Goal: Transaction & Acquisition: Purchase product/service

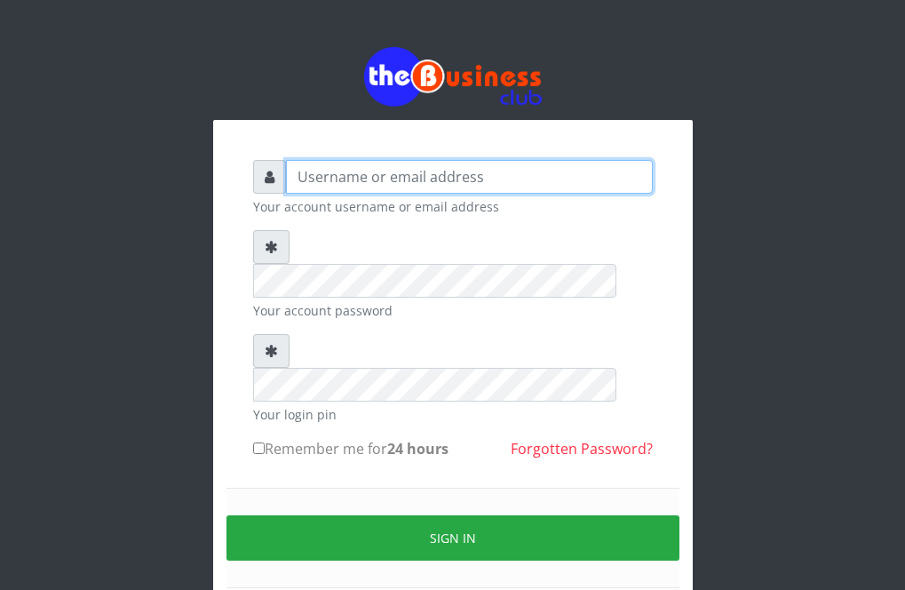
type input "Revgaly"
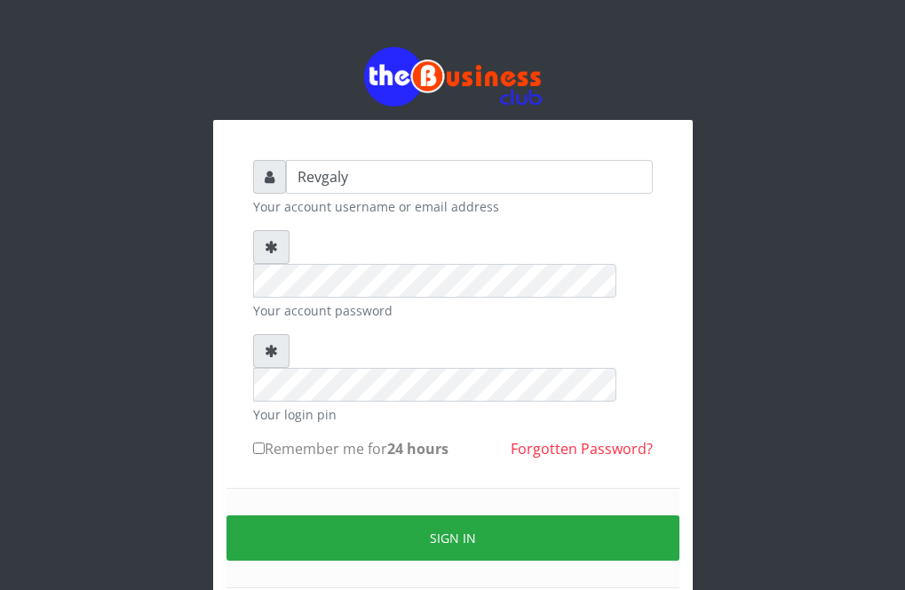
click at [383, 298] on form "Revgaly Your account username or email address Your account password Your login…" at bounding box center [453, 395] width 400 height 471
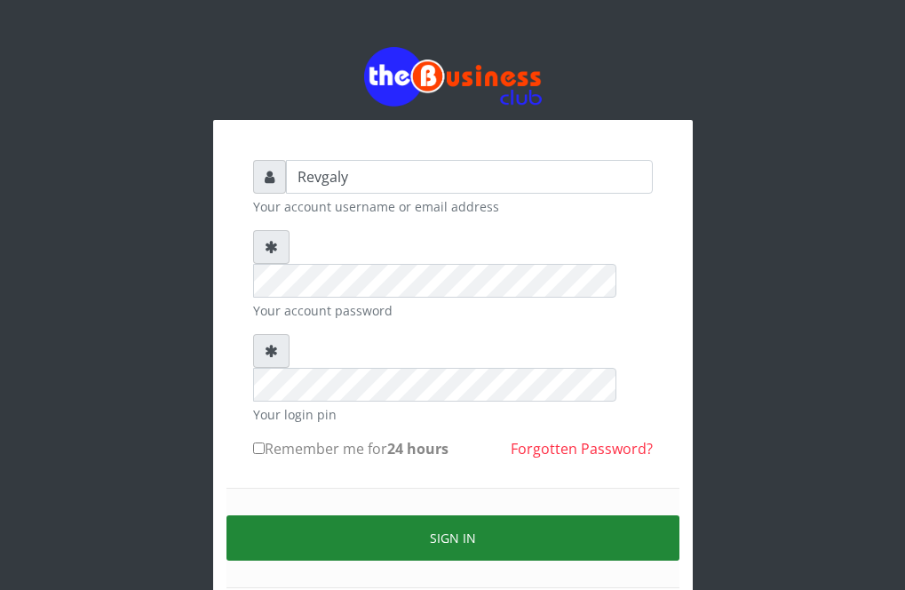
click at [474, 515] on button "Sign in" at bounding box center [453, 537] width 453 height 45
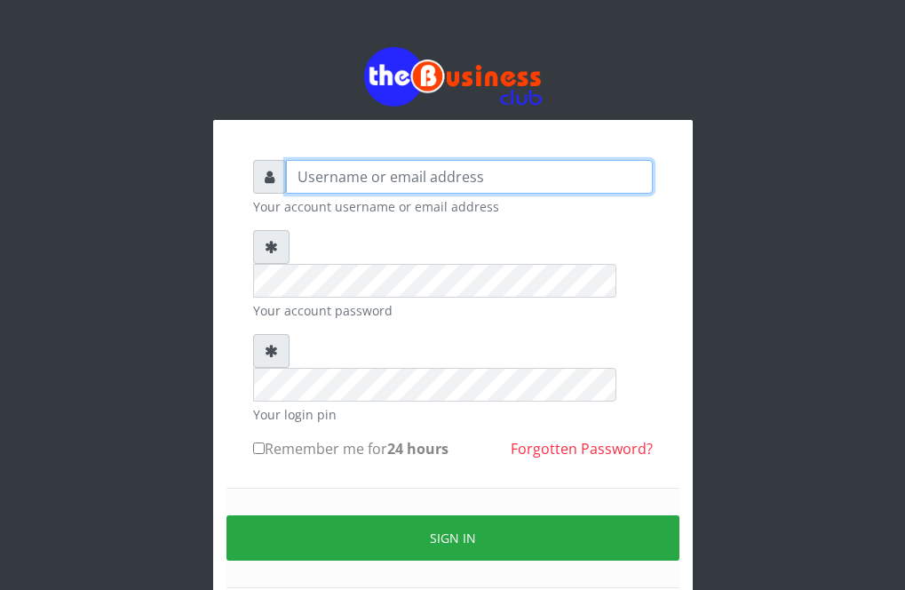
type input "Revgaly"
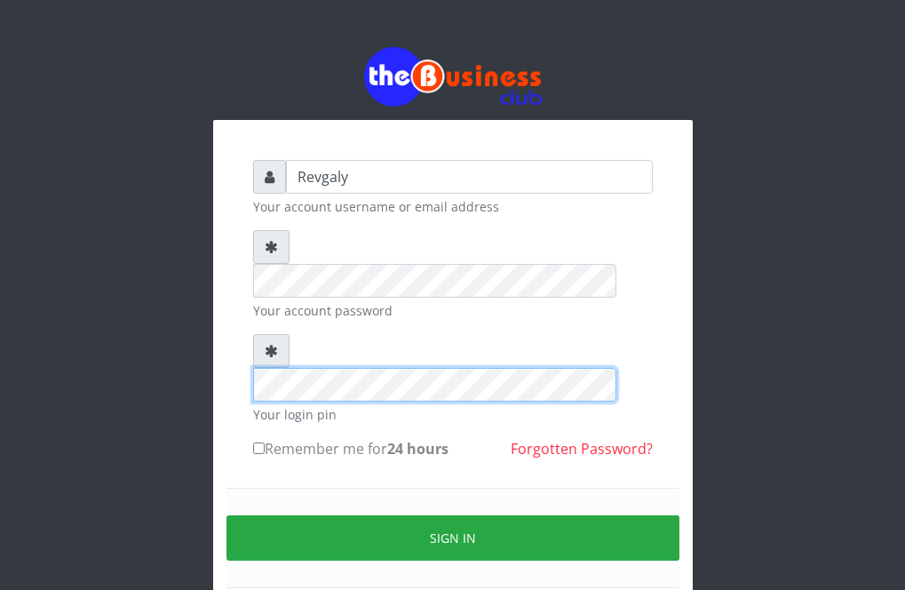
click at [403, 358] on form "Revgaly Your account username or email address Your account password Your login…" at bounding box center [453, 395] width 400 height 471
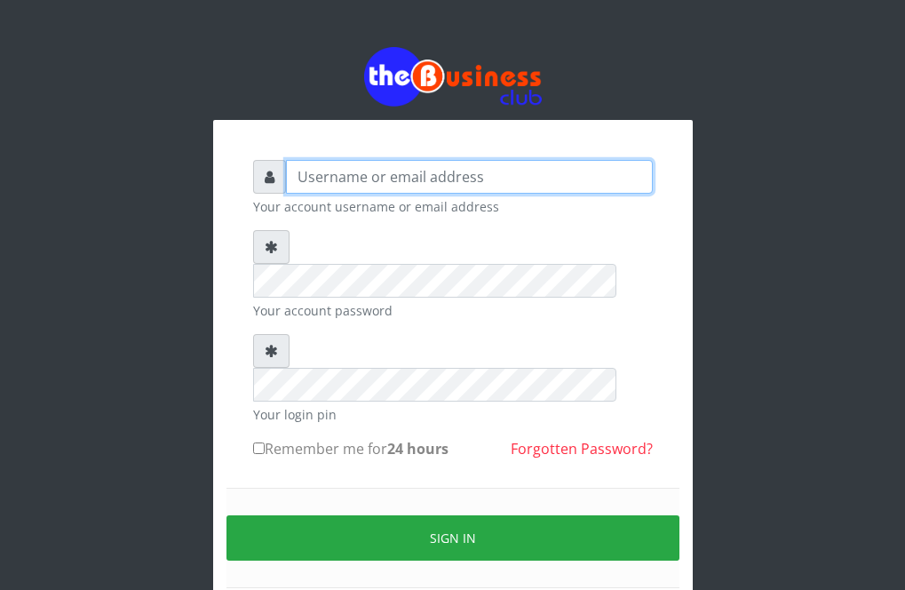
type input "Revgaly"
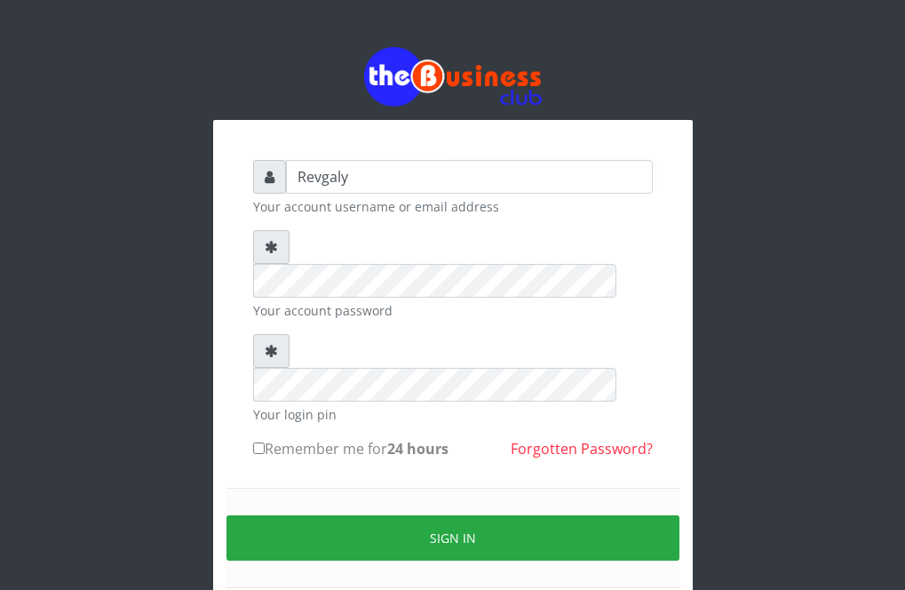
click at [603, 119] on div "Revgaly Your account username or email address Your account password Your login…" at bounding box center [453, 354] width 480 height 615
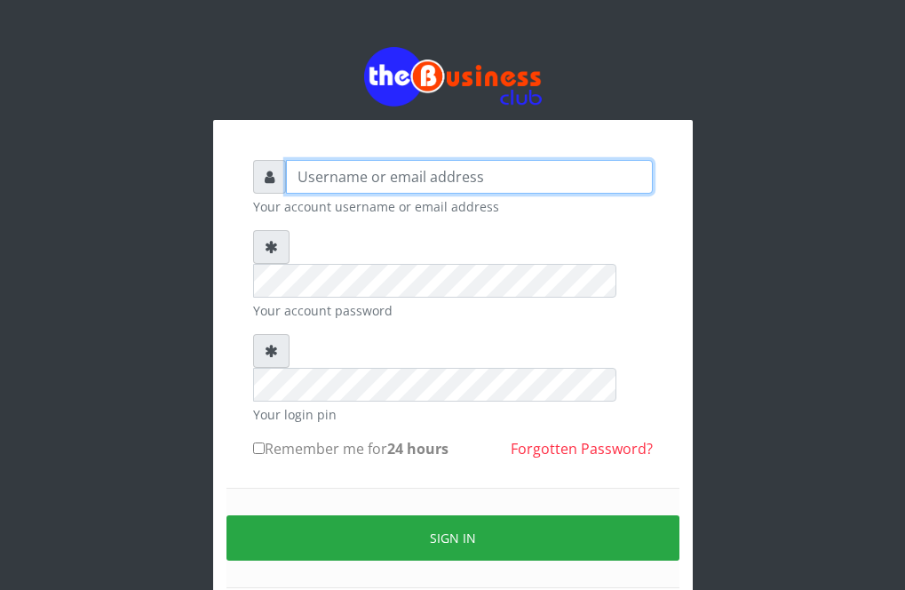
type input "Revgaly"
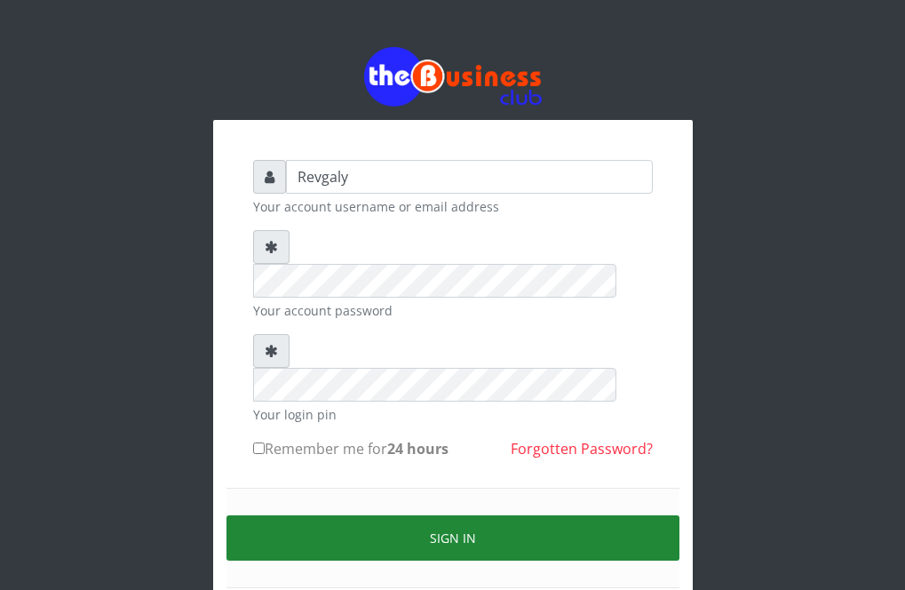
click at [432, 515] on button "Sign in" at bounding box center [453, 537] width 453 height 45
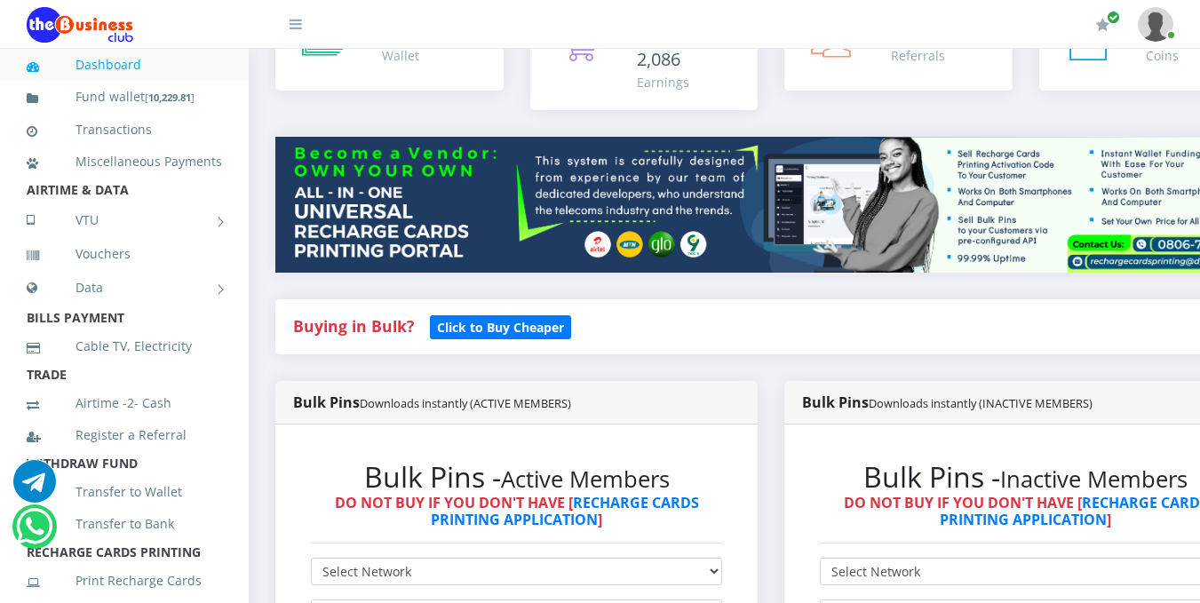
scroll to position [528, 0]
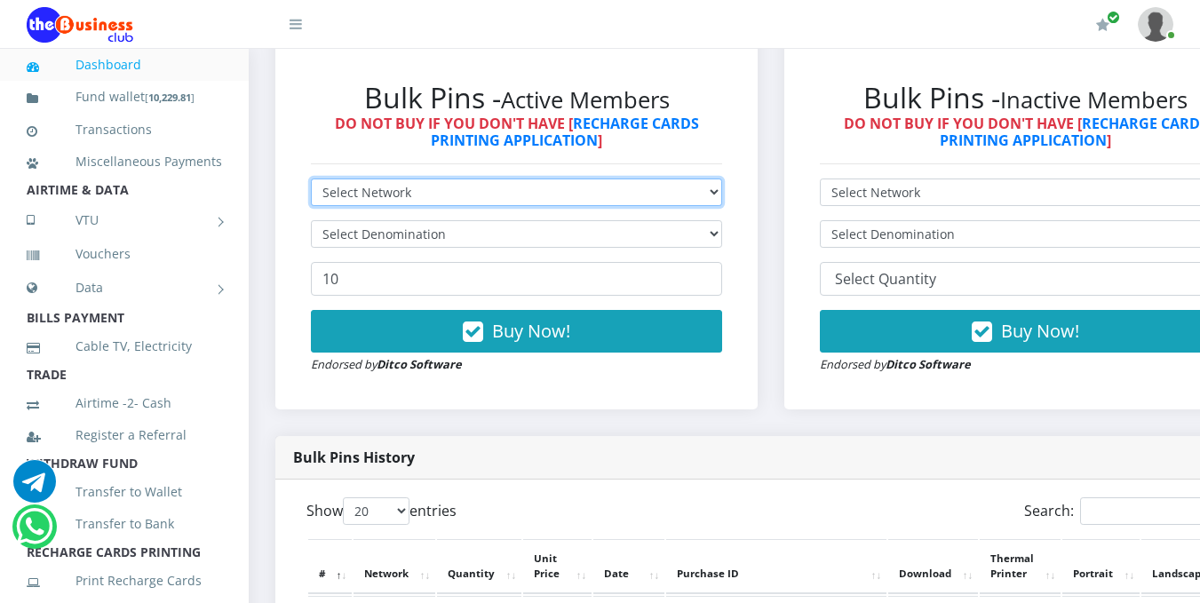
click at [721, 197] on select "Select Network MTN Globacom 9Mobile Airtel" at bounding box center [516, 193] width 411 height 28
select select "MTN"
click at [311, 181] on select "Select Network MTN Globacom 9Mobile Airtel" at bounding box center [516, 193] width 411 height 28
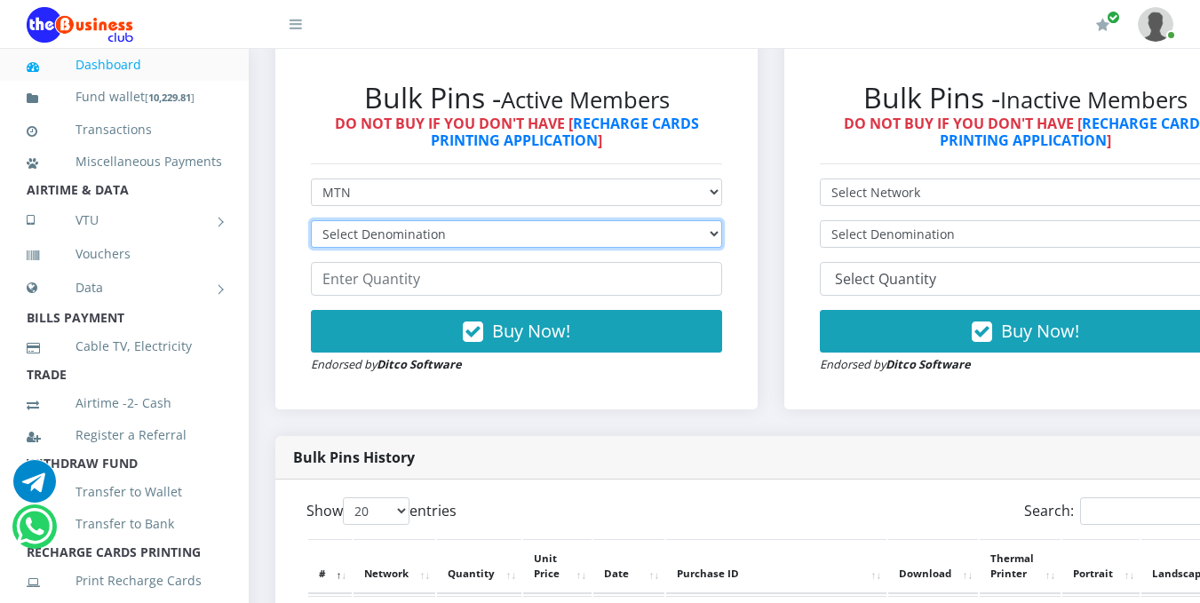
click at [592, 242] on select "Select Denomination MTN NGN100 - ₦96.99 MTN NGN200 - ₦193.98 MTN NGN400 - ₦387.…" at bounding box center [516, 234] width 411 height 28
select select "484.95-500"
click at [311, 223] on select "Select Denomination MTN NGN100 - ₦96.99 MTN NGN200 - ₦193.98 MTN NGN400 - ₦387.…" at bounding box center [516, 234] width 411 height 28
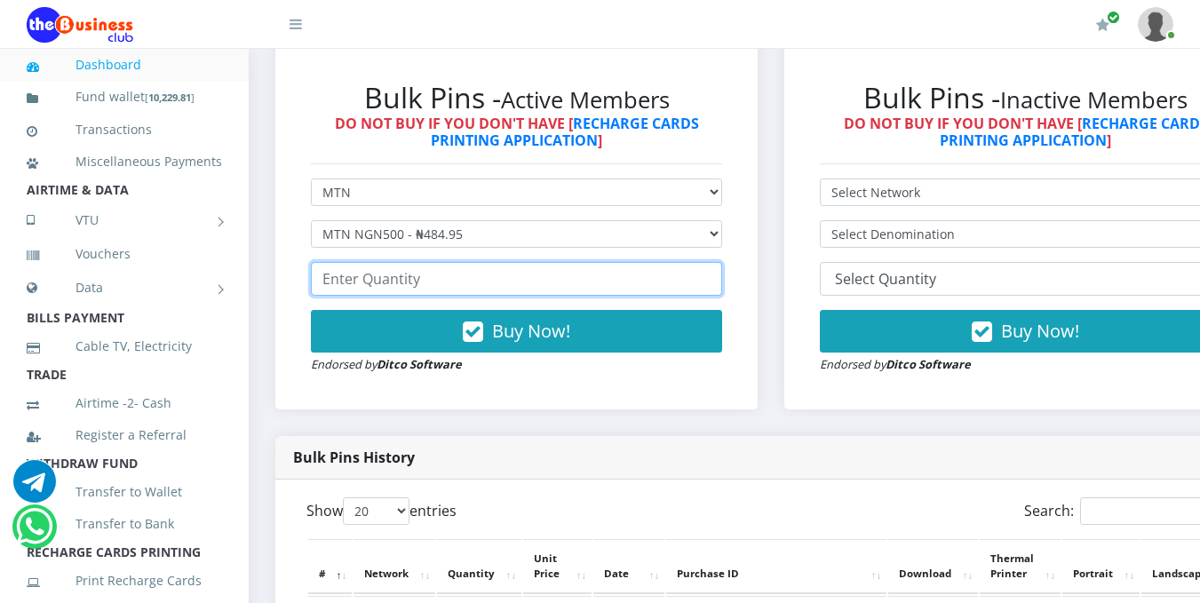
click at [425, 286] on input "number" at bounding box center [516, 279] width 411 height 34
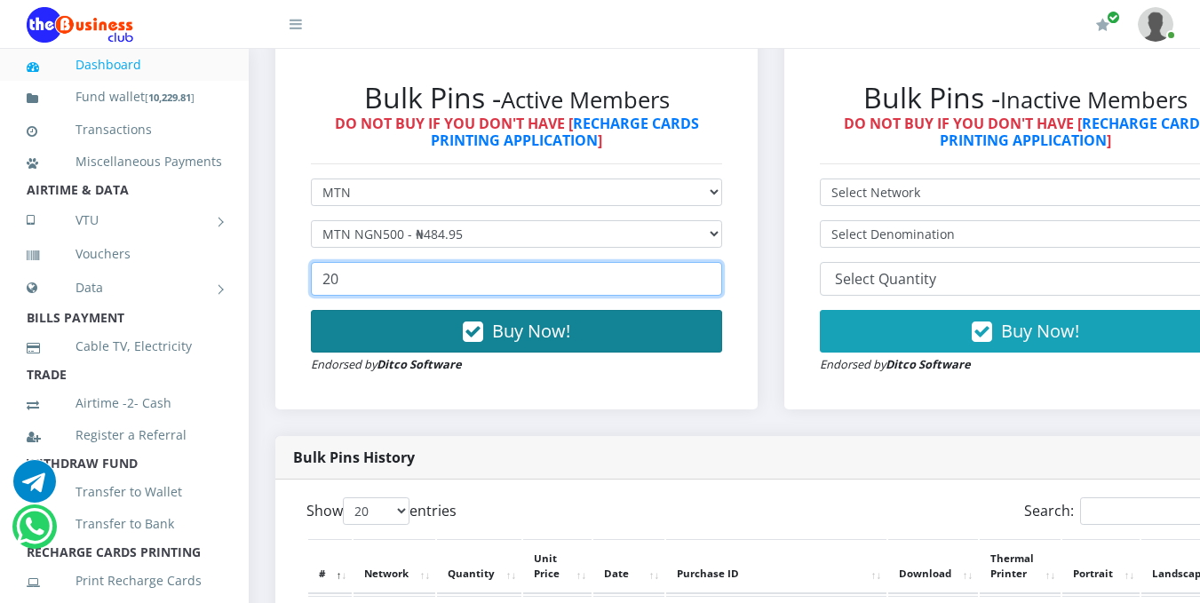
type input "20"
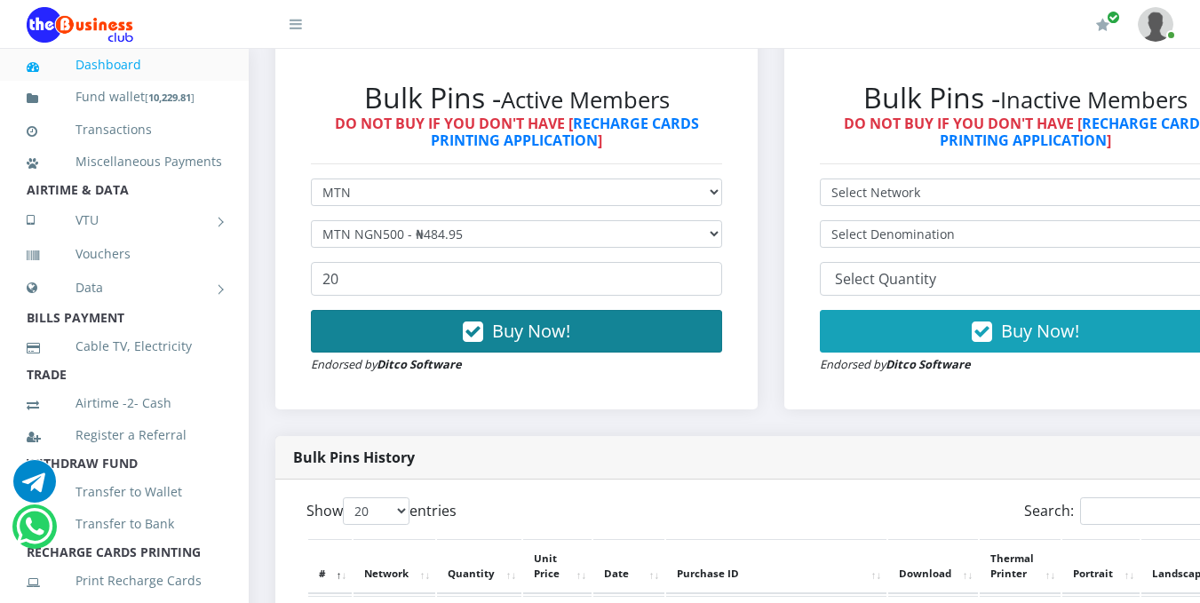
click at [559, 337] on span "Buy Now!" at bounding box center [531, 331] width 78 height 24
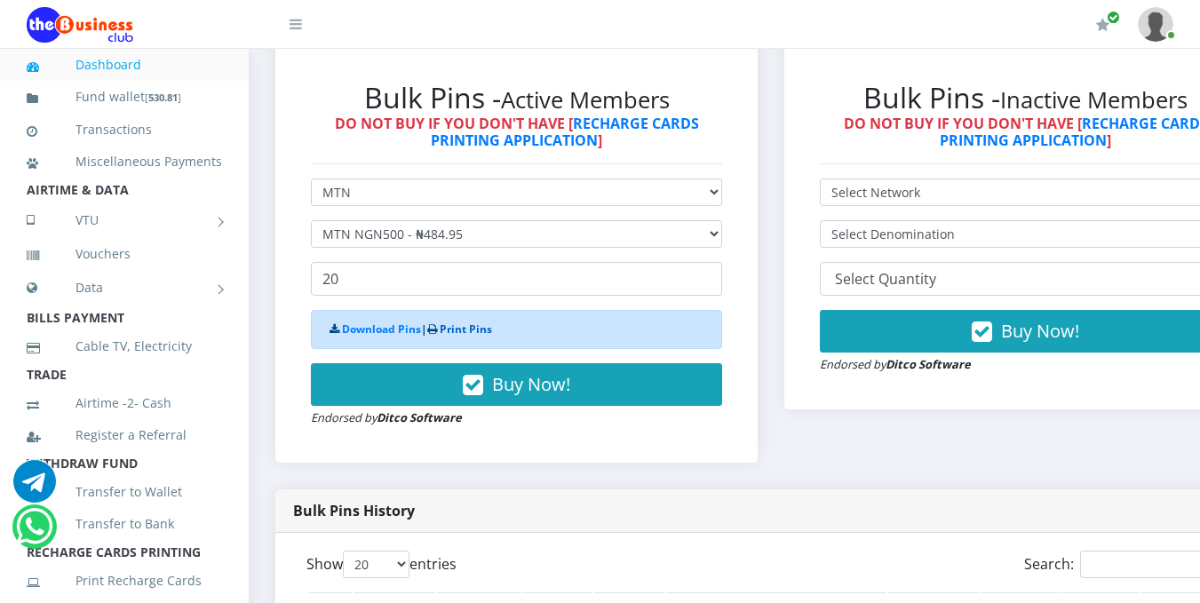
click at [463, 334] on link "Print Pins" at bounding box center [466, 329] width 52 height 15
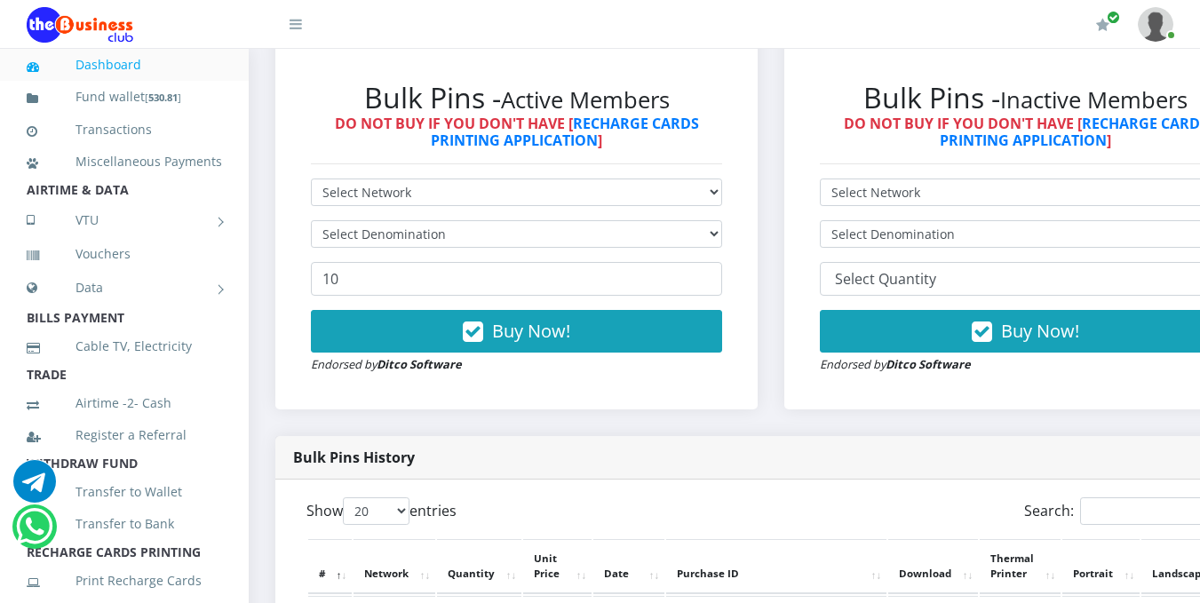
scroll to position [1055, 0]
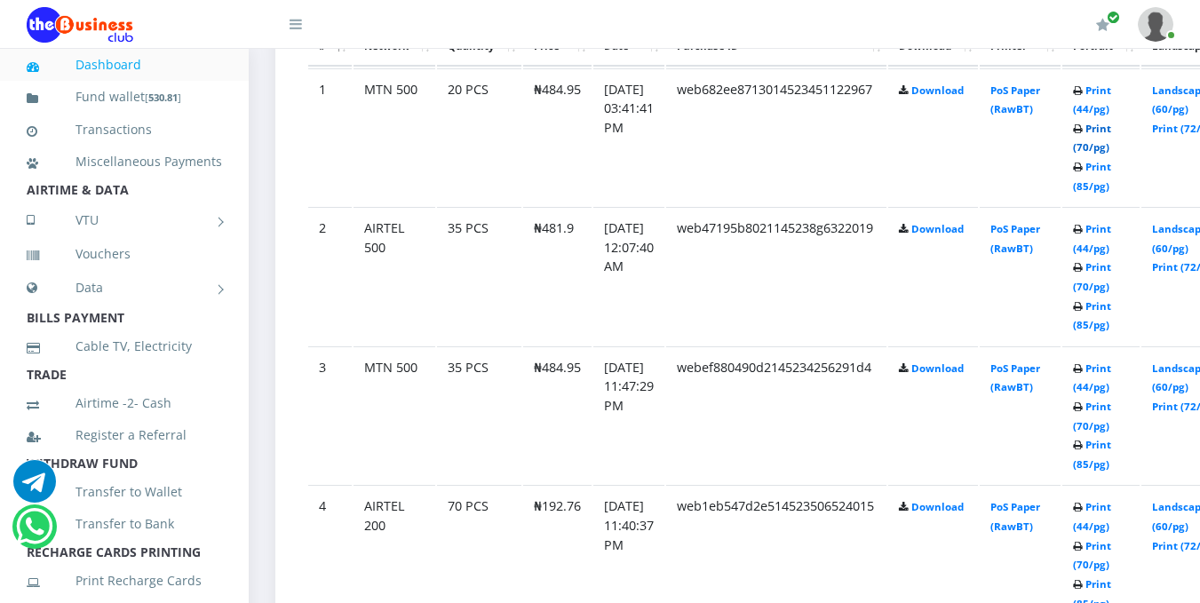
click at [1111, 152] on link "Print (70/pg)" at bounding box center [1092, 138] width 38 height 33
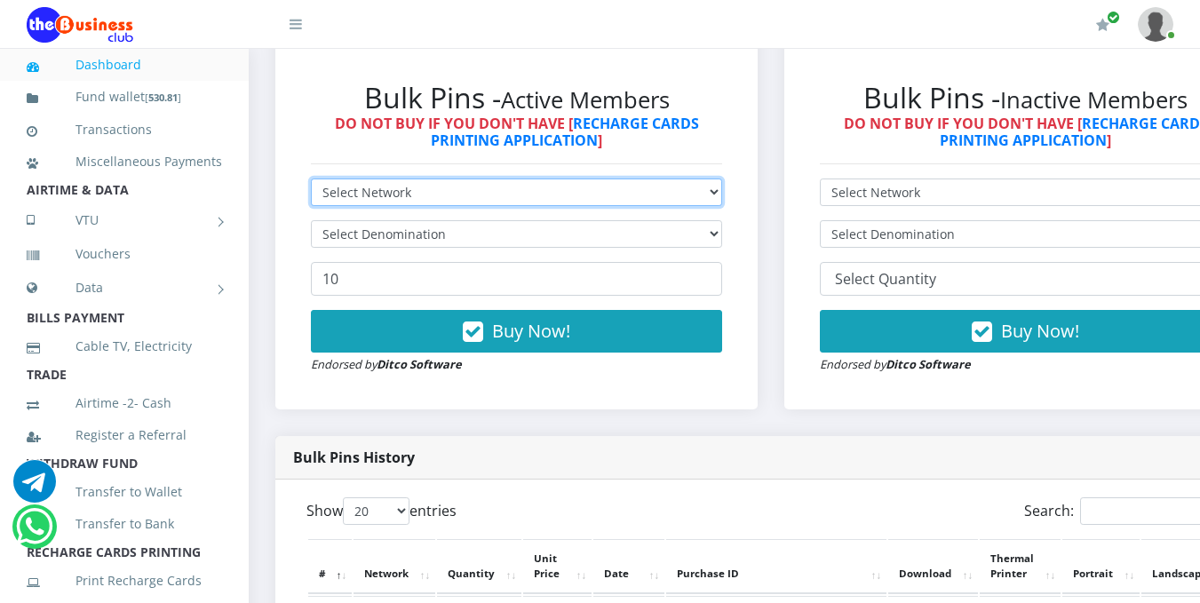
click at [722, 197] on select "Select Network MTN Globacom 9Mobile Airtel" at bounding box center [516, 193] width 411 height 28
select select "Glo"
click at [311, 181] on select "Select Network MTN Globacom 9Mobile Airtel" at bounding box center [516, 193] width 411 height 28
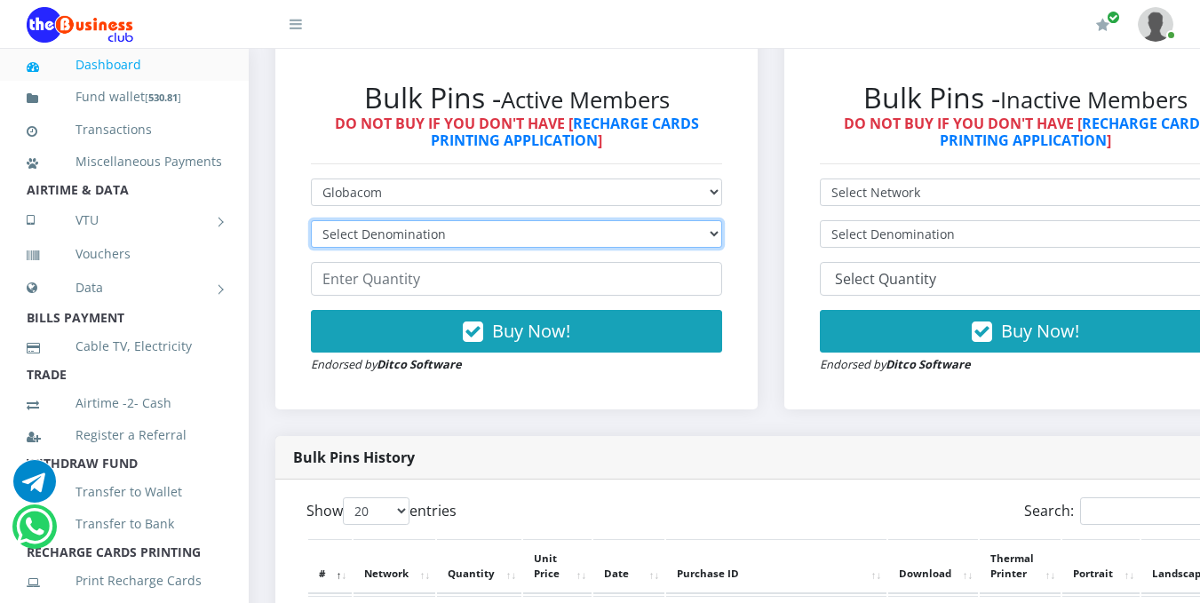
click at [722, 235] on select "Select Denomination Glo NGN100 - ₦96.55 Glo NGN200 - ₦193.10 Glo NGN500 - ₦482.…" at bounding box center [516, 234] width 411 height 28
select select "482.75-500"
click at [311, 223] on select "Select Denomination Glo NGN100 - ₦96.55 Glo NGN200 - ₦193.10 Glo NGN500 - ₦482.…" at bounding box center [516, 234] width 411 height 28
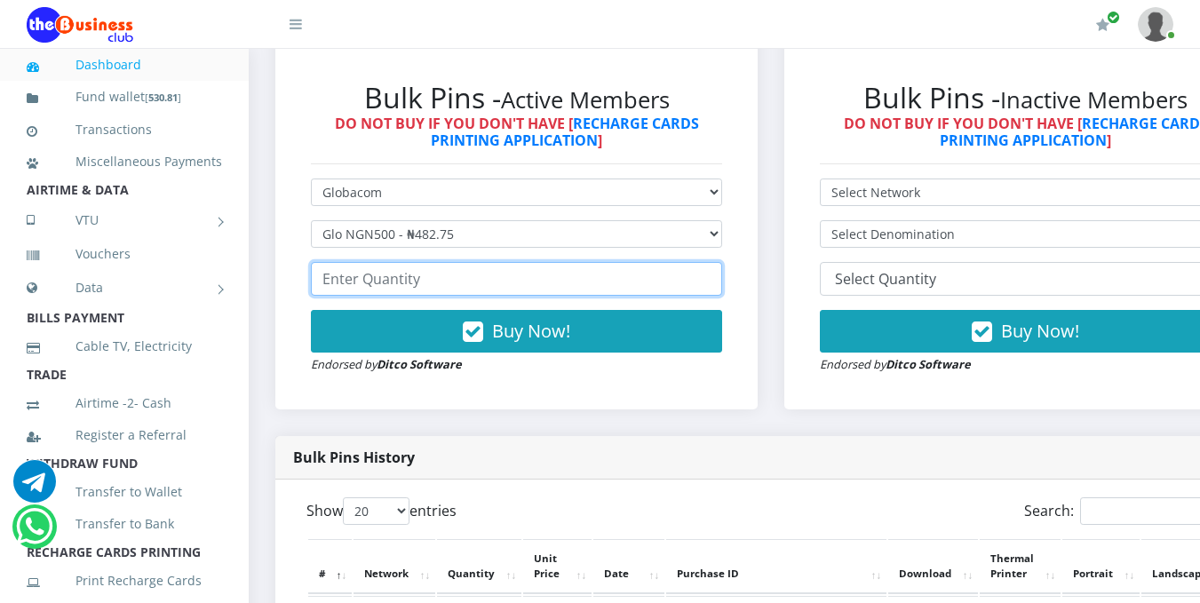
click at [670, 284] on input "number" at bounding box center [516, 279] width 411 height 34
type input "0"
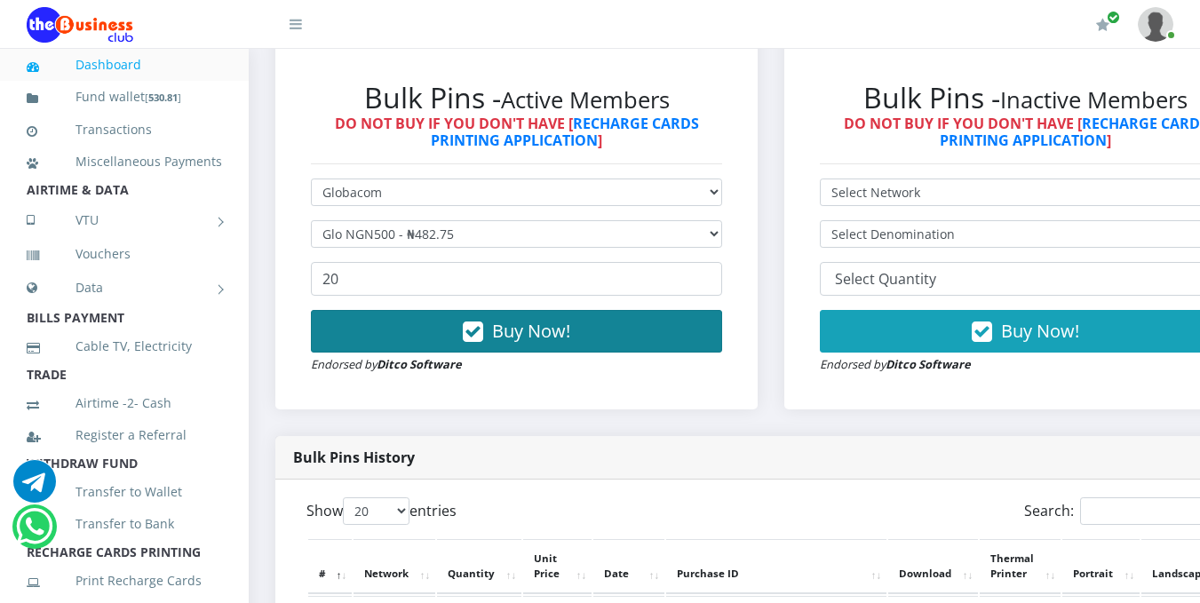
click at [607, 327] on button "Buy Now!" at bounding box center [516, 331] width 411 height 43
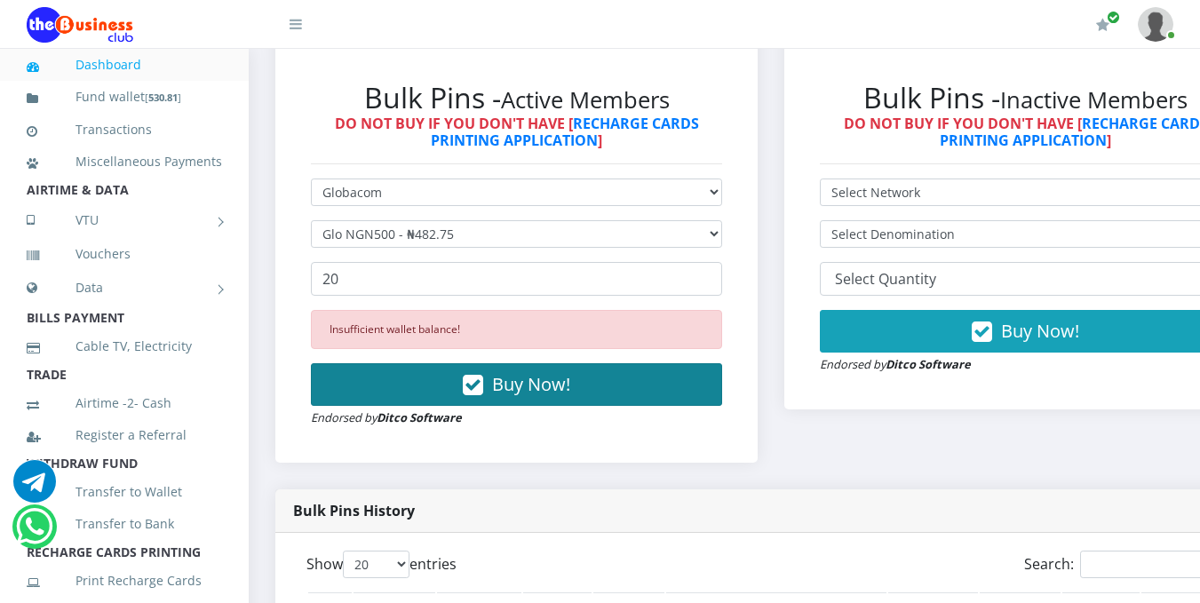
click at [405, 401] on button "Buy Now!" at bounding box center [516, 384] width 411 height 43
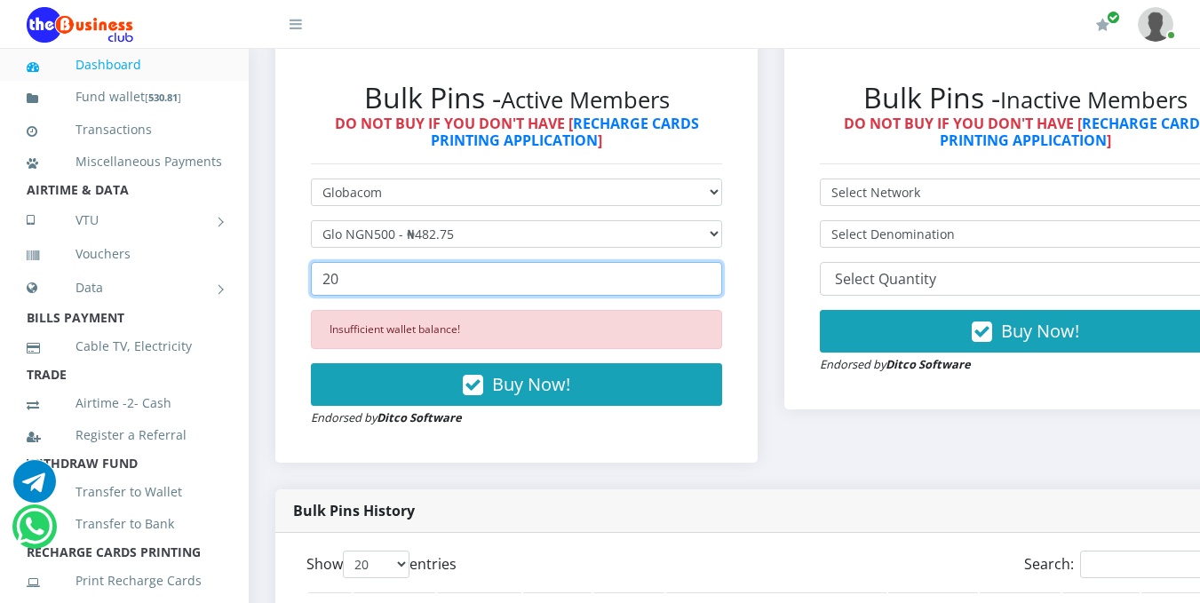
click at [352, 285] on input "20" at bounding box center [516, 279] width 411 height 34
type input "2"
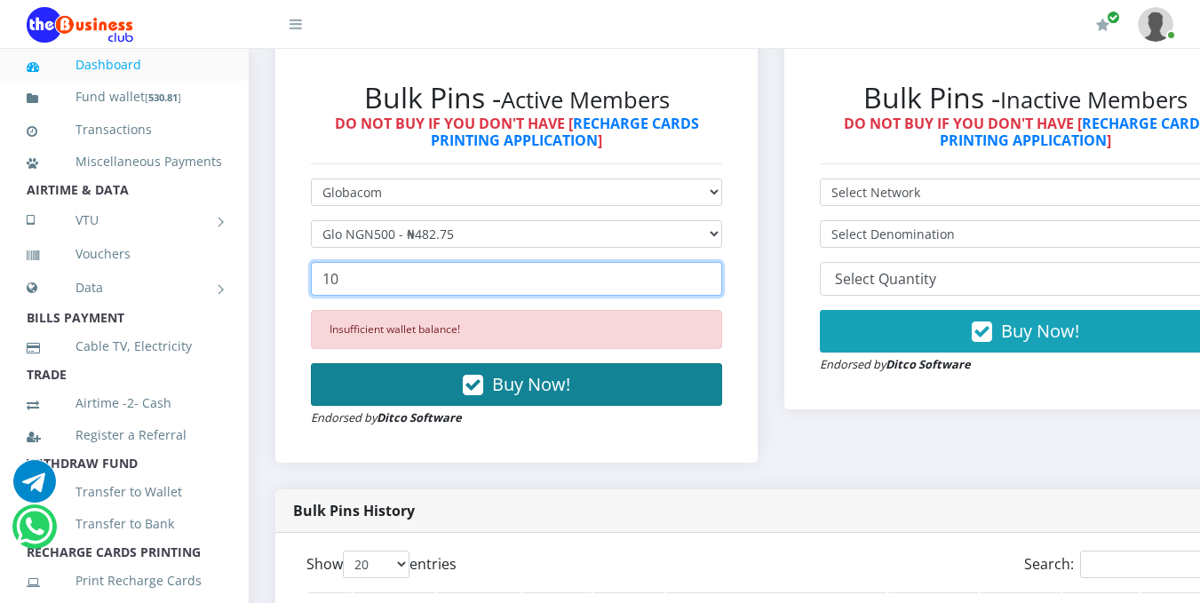
type input "10"
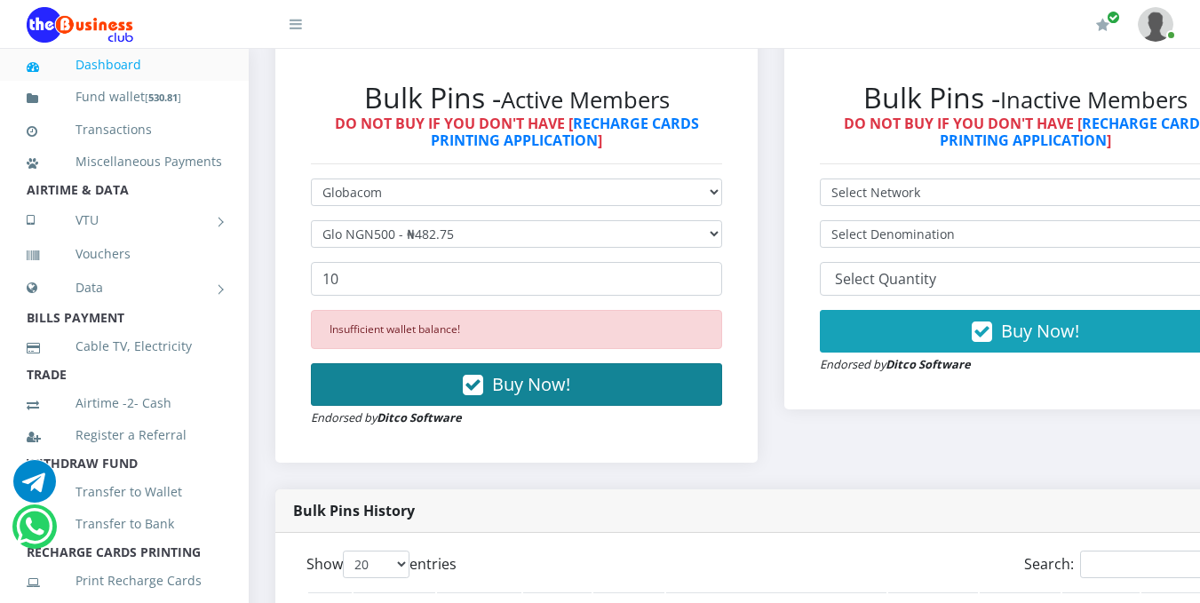
click at [478, 380] on icon "button" at bounding box center [473, 386] width 20 height 18
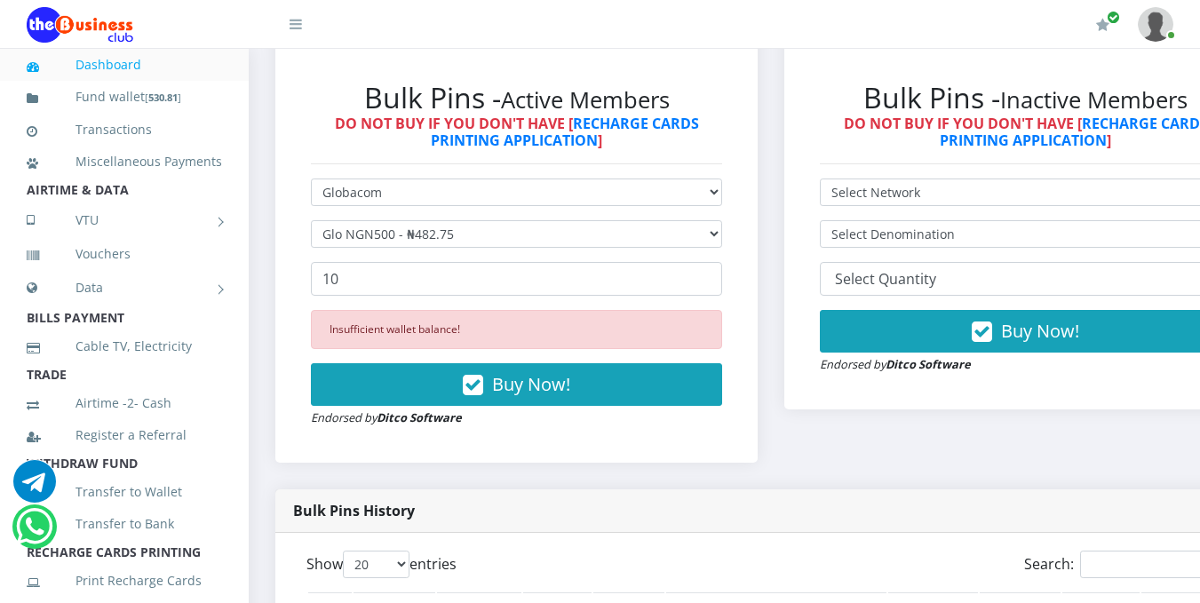
scroll to position [0, 0]
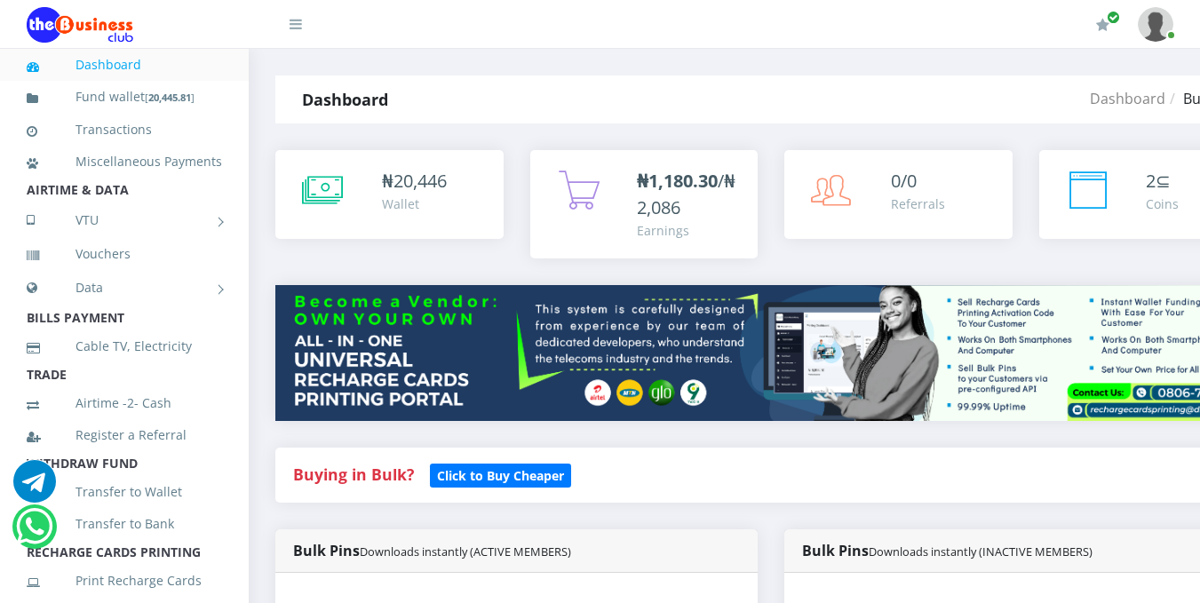
click at [406, 178] on span "20,446" at bounding box center [419, 181] width 53 height 24
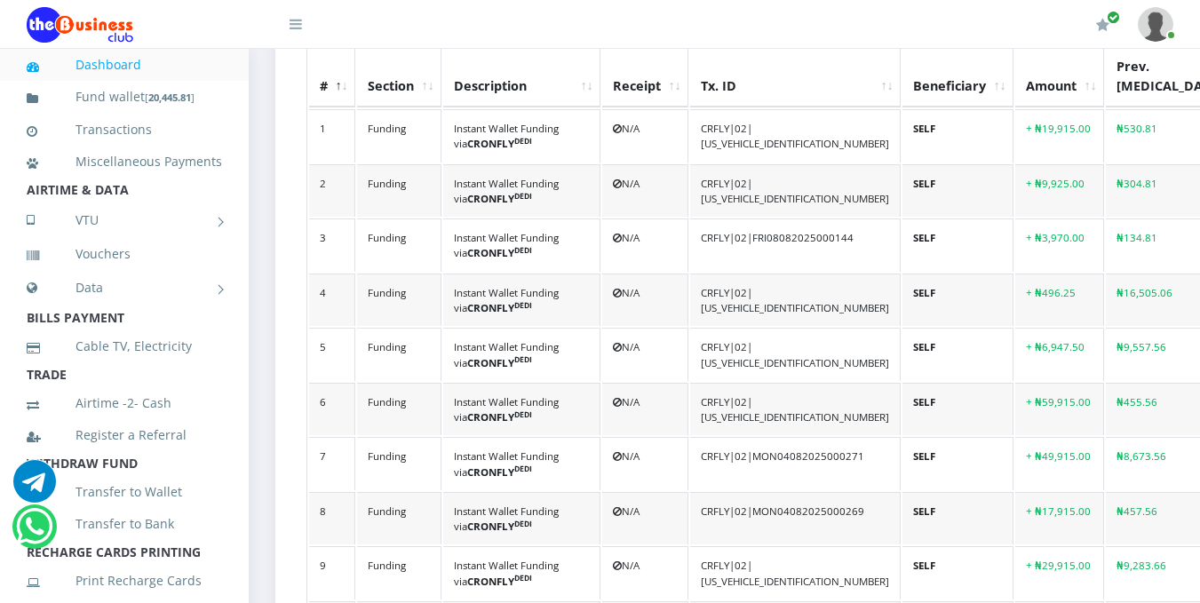
scroll to position [1055, 0]
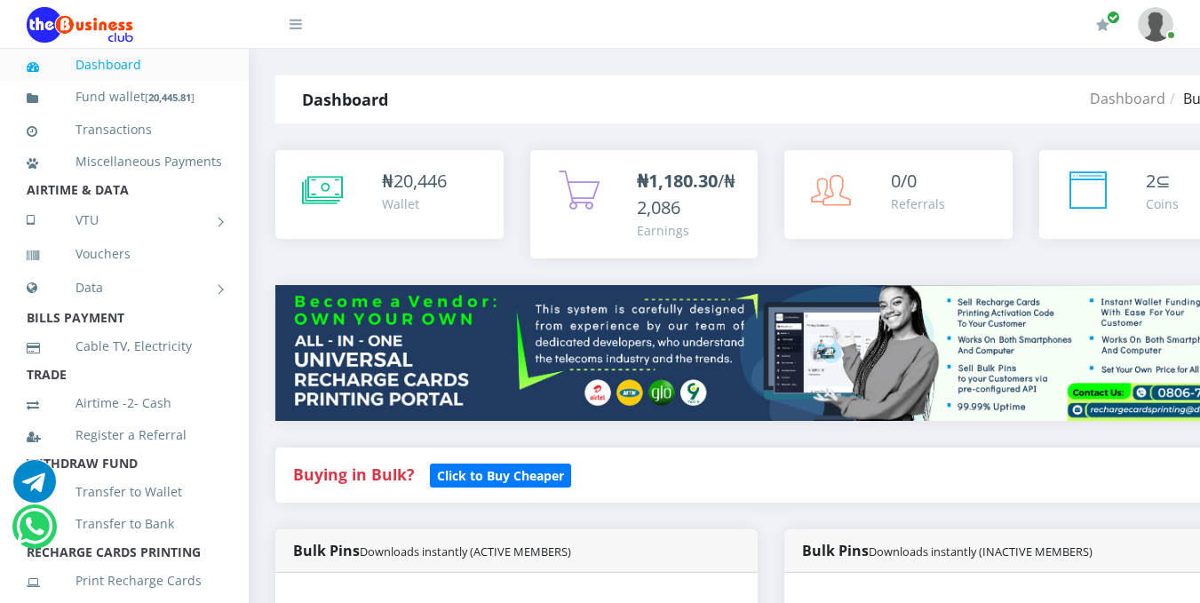
scroll to position [528, 0]
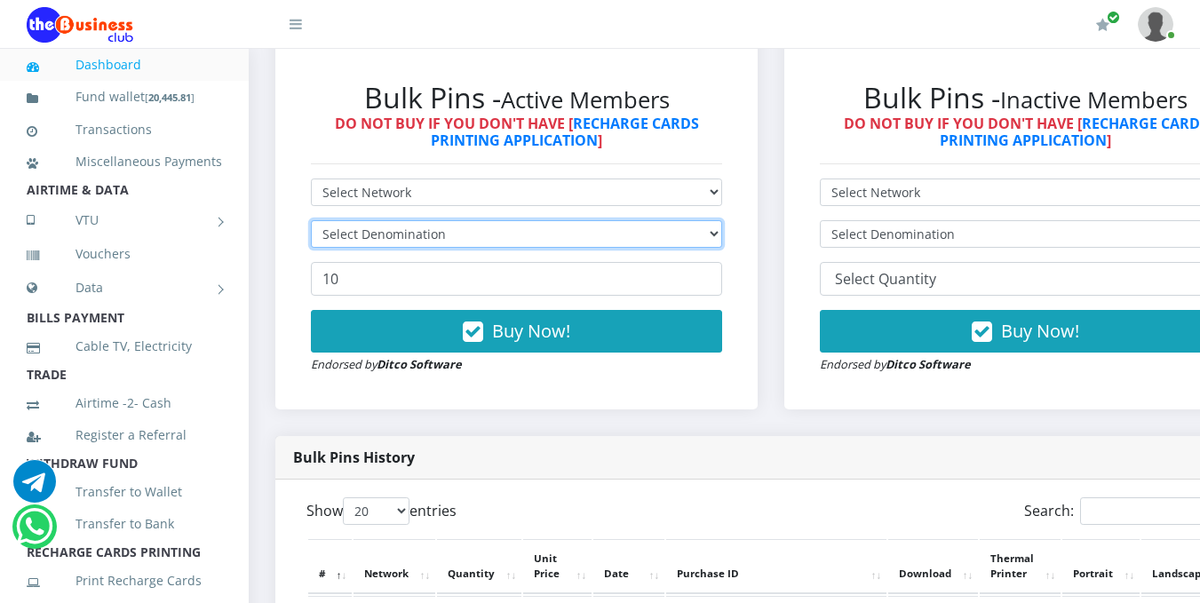
click at [722, 235] on select "Select Denomination" at bounding box center [516, 234] width 411 height 28
click at [665, 240] on select "Select Denomination" at bounding box center [516, 234] width 411 height 28
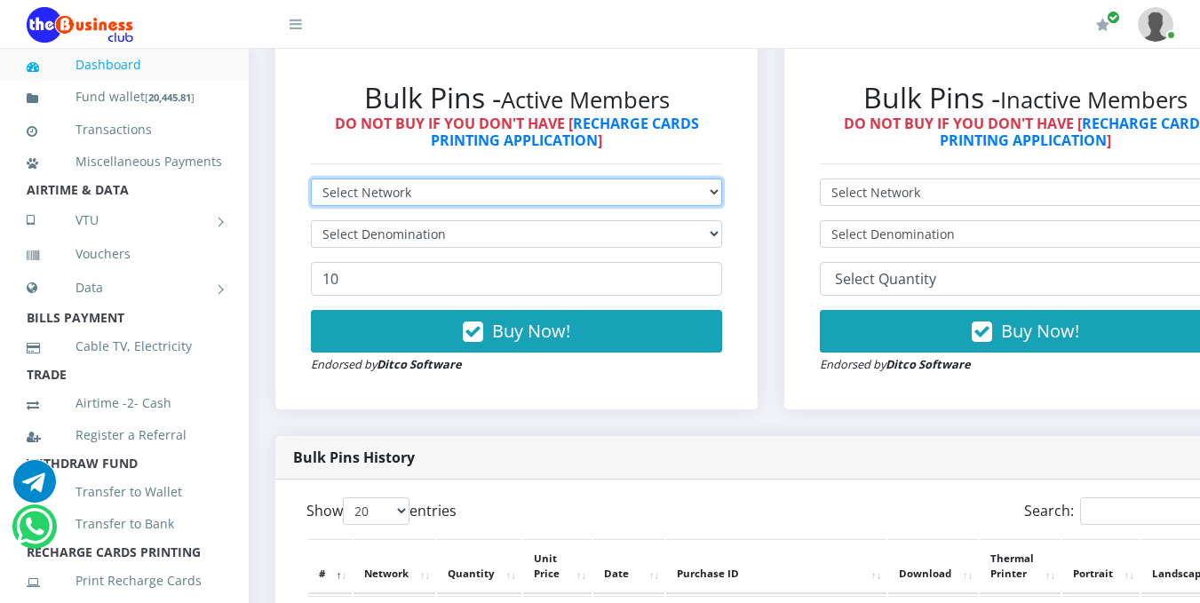
click at [722, 193] on select "Select Network MTN Globacom 9Mobile Airtel" at bounding box center [516, 193] width 411 height 28
click at [311, 181] on select "Select Network MTN Globacom 9Mobile Airtel" at bounding box center [516, 193] width 411 height 28
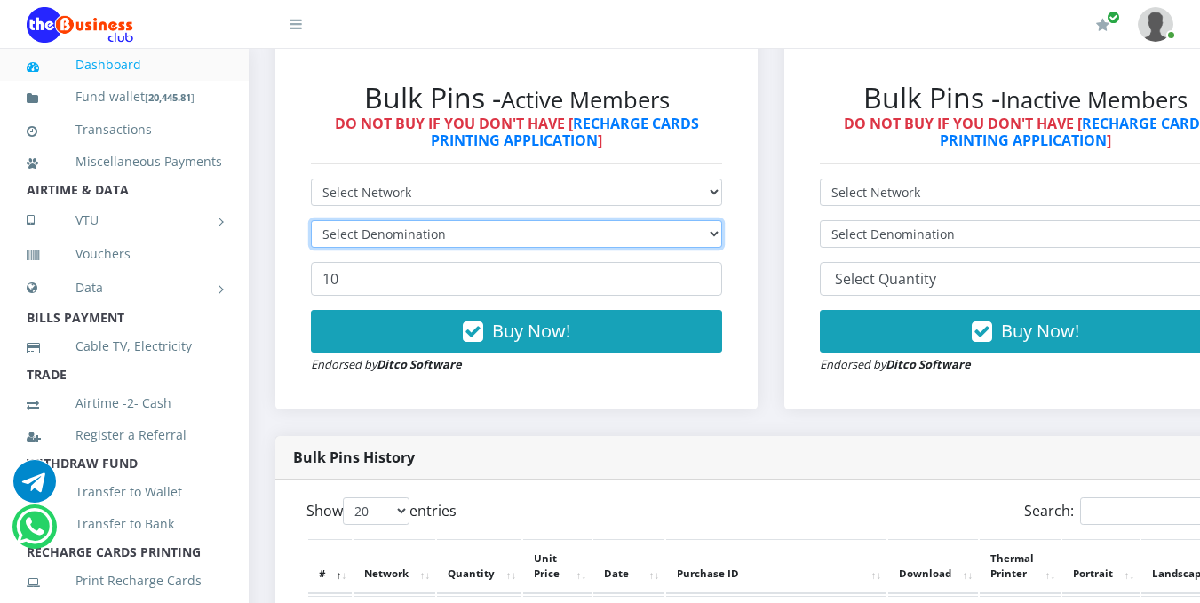
click at [722, 237] on select "Select Denomination" at bounding box center [516, 234] width 411 height 28
click at [696, 233] on select "Select Denomination" at bounding box center [516, 234] width 411 height 28
drag, startPoint x: 696, startPoint y: 233, endPoint x: 607, endPoint y: 272, distance: 97.9
click at [607, 272] on form "Select Network MTN Globacom 9Mobile Airtel Select Denomination 10 Buy Now! Endo…" at bounding box center [516, 276] width 411 height 195
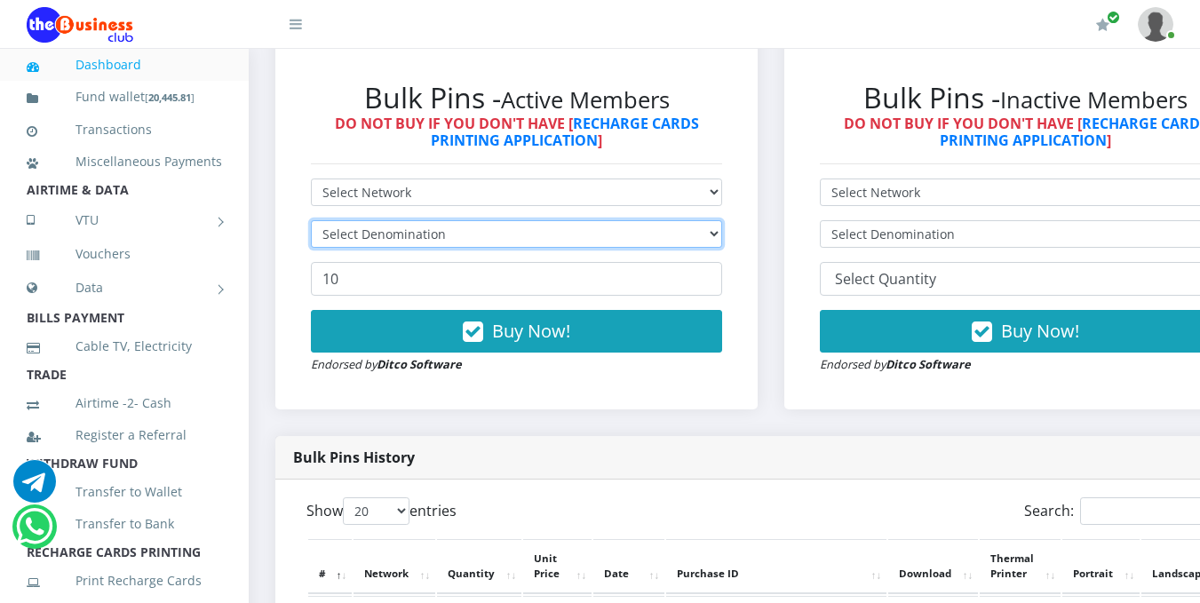
click at [722, 235] on select "Select Denomination" at bounding box center [516, 234] width 411 height 28
click at [722, 229] on select "Select Denomination" at bounding box center [516, 234] width 411 height 28
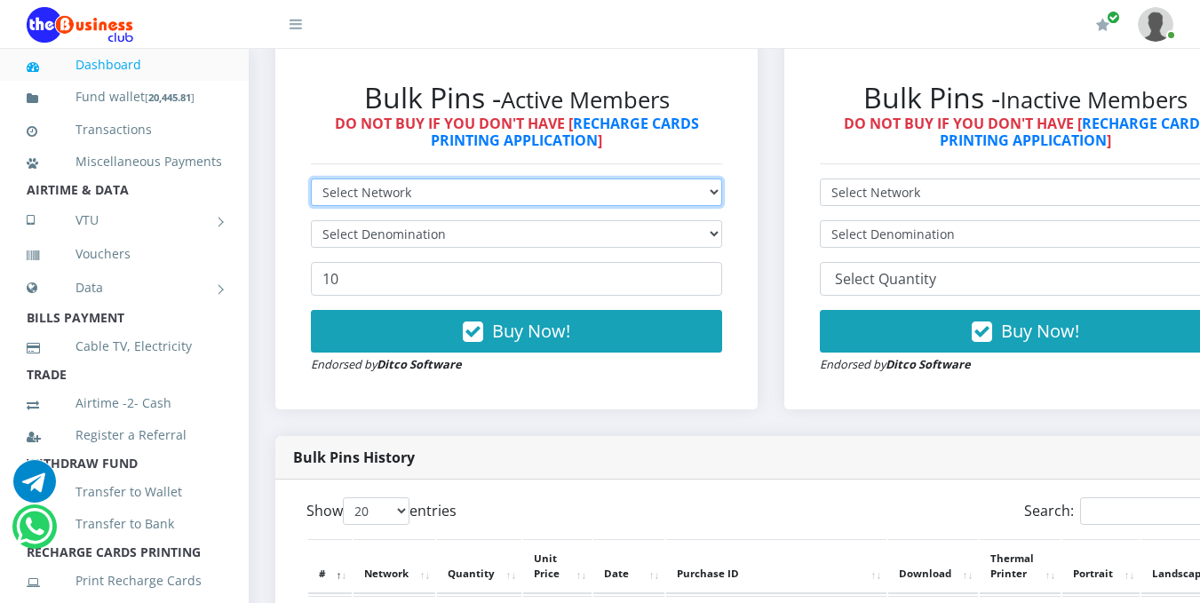
click at [722, 193] on select "Select Network MTN Globacom 9Mobile Airtel" at bounding box center [516, 193] width 411 height 28
select select "MTN"
click at [311, 181] on select "Select Network MTN Globacom 9Mobile Airtel" at bounding box center [516, 193] width 411 height 28
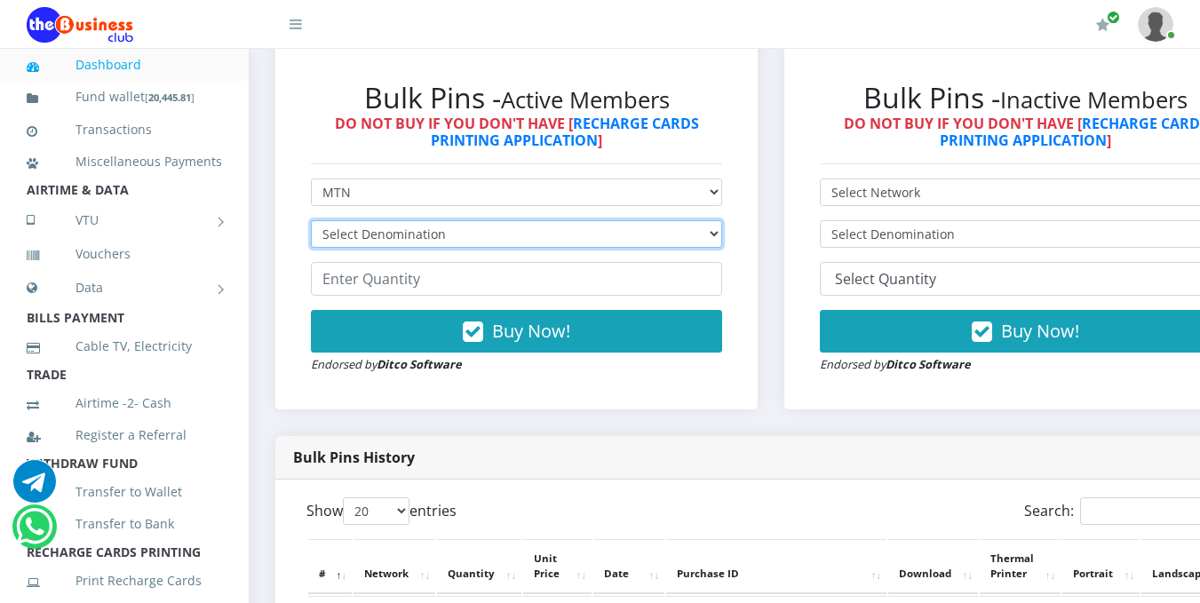
click at [722, 239] on select "Select Denomination MTN NGN100 - ₦96.99 MTN NGN200 - ₦193.98 MTN NGN400 - ₦387.…" at bounding box center [516, 234] width 411 height 28
select select "193.98-200"
click at [311, 223] on select "Select Denomination MTN NGN100 - ₦96.99 MTN NGN200 - ₦193.98 MTN NGN400 - ₦387.…" at bounding box center [516, 234] width 411 height 28
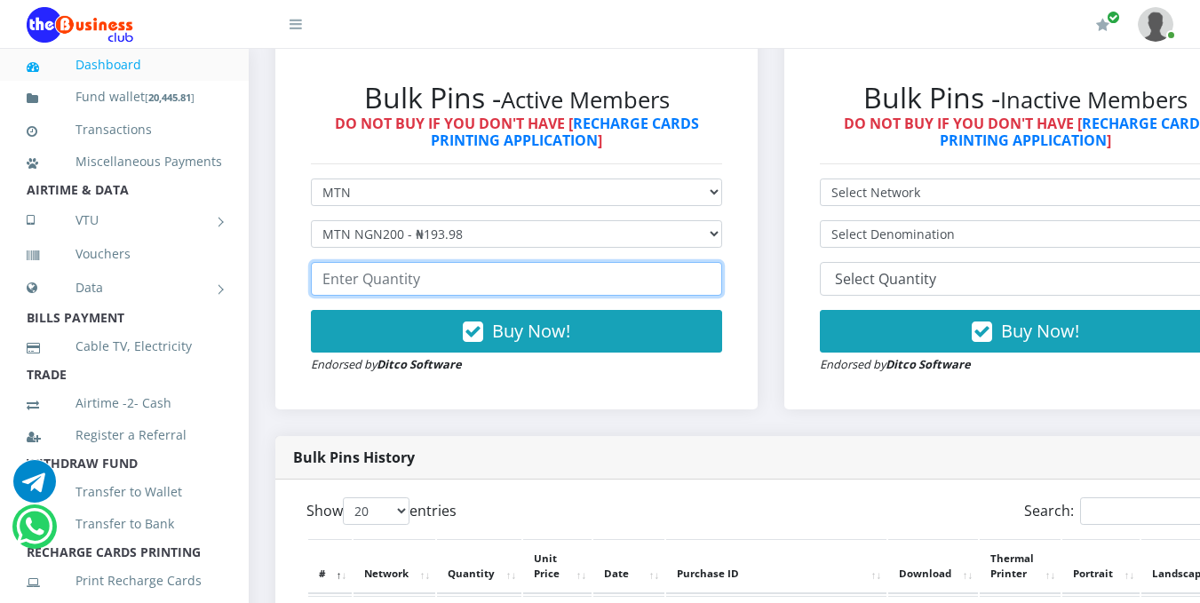
click at [427, 283] on input "number" at bounding box center [516, 279] width 411 height 34
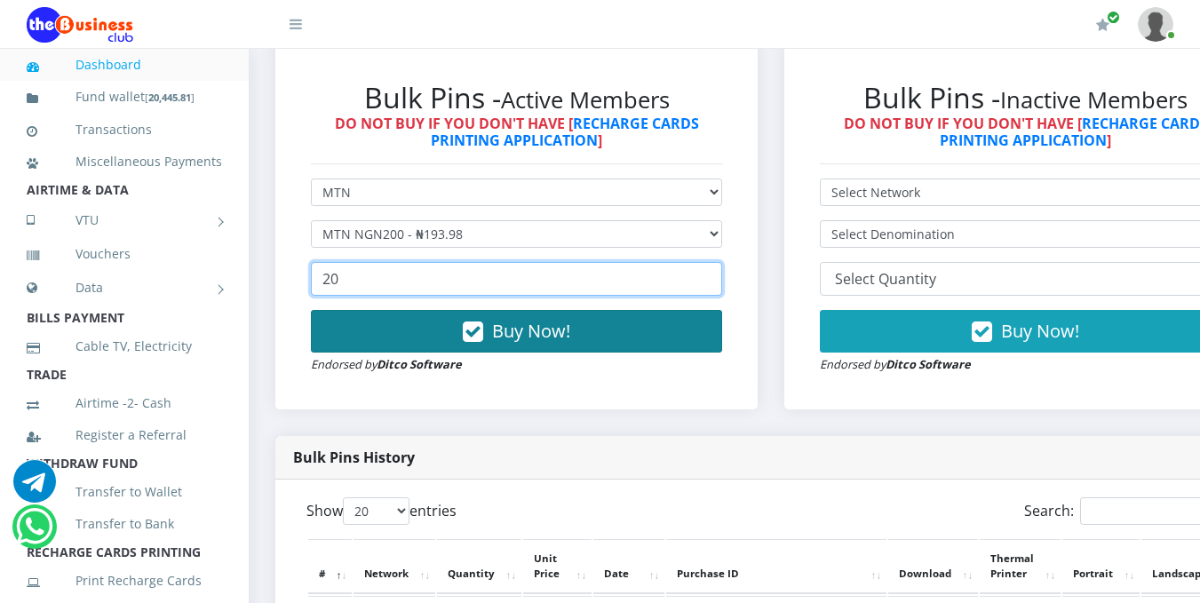
type input "20"
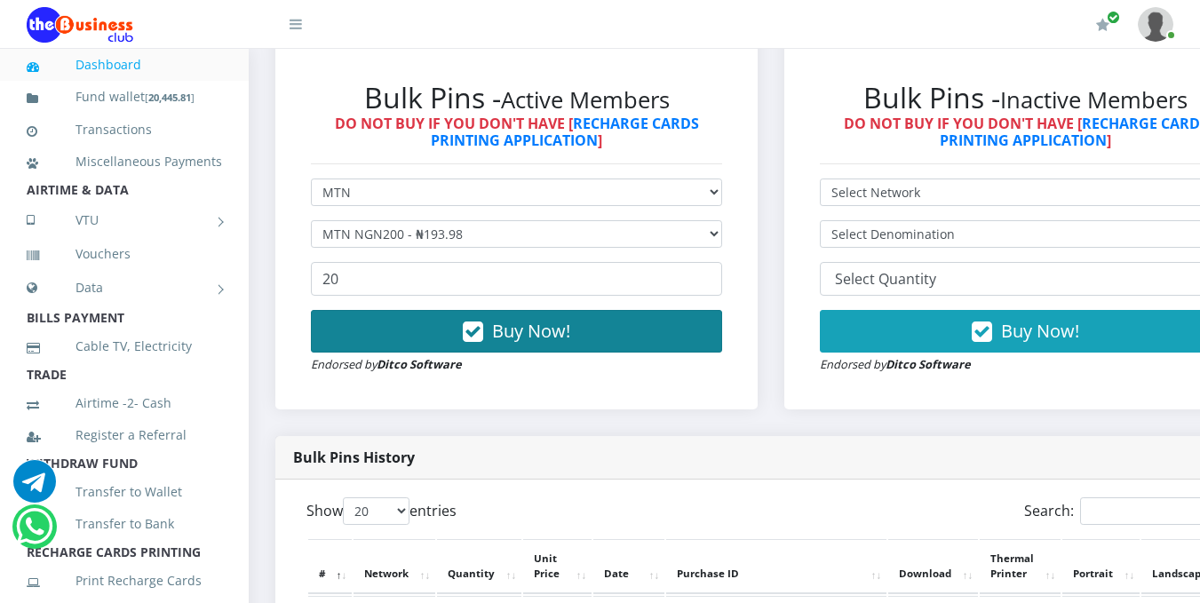
click at [518, 340] on span "Buy Now!" at bounding box center [531, 331] width 78 height 24
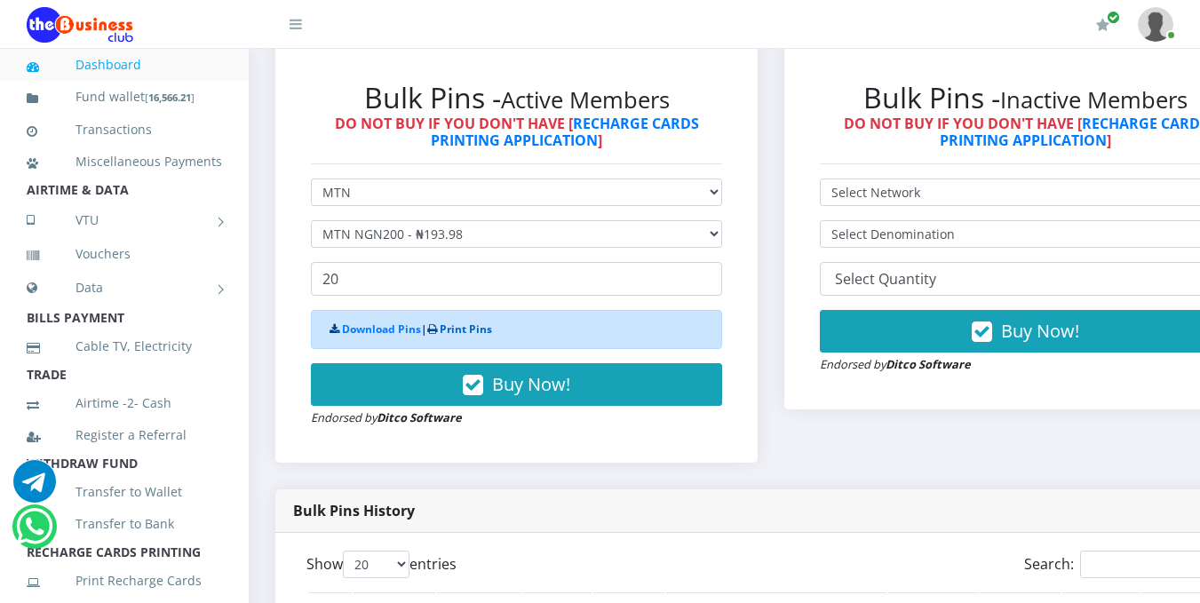
click at [467, 337] on link "Print Pins" at bounding box center [466, 329] width 52 height 15
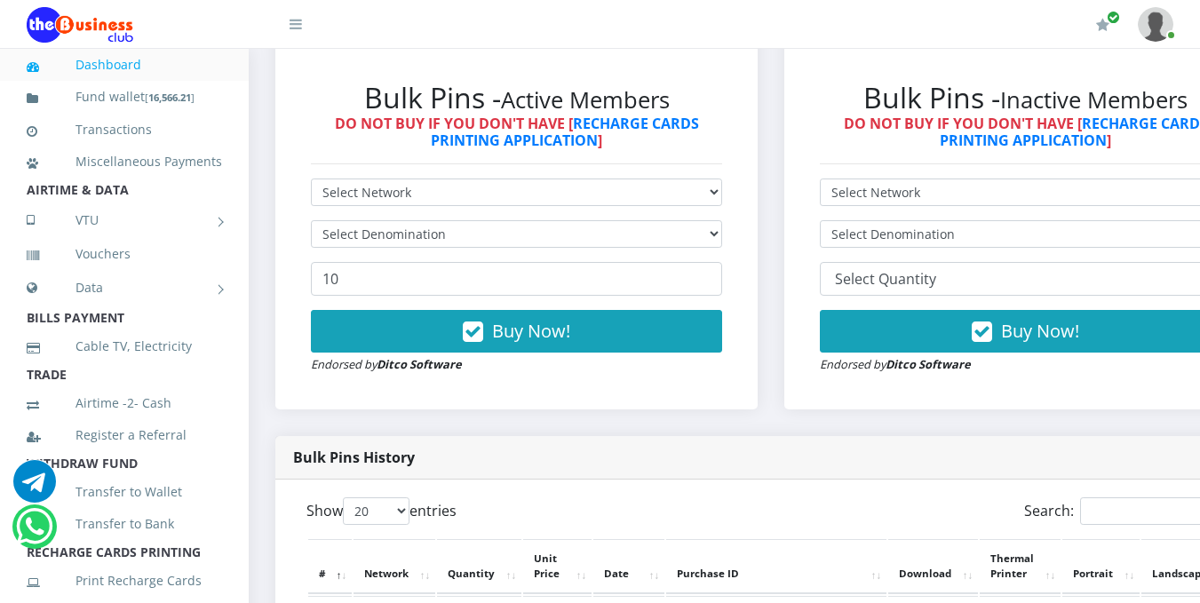
scroll to position [1055, 0]
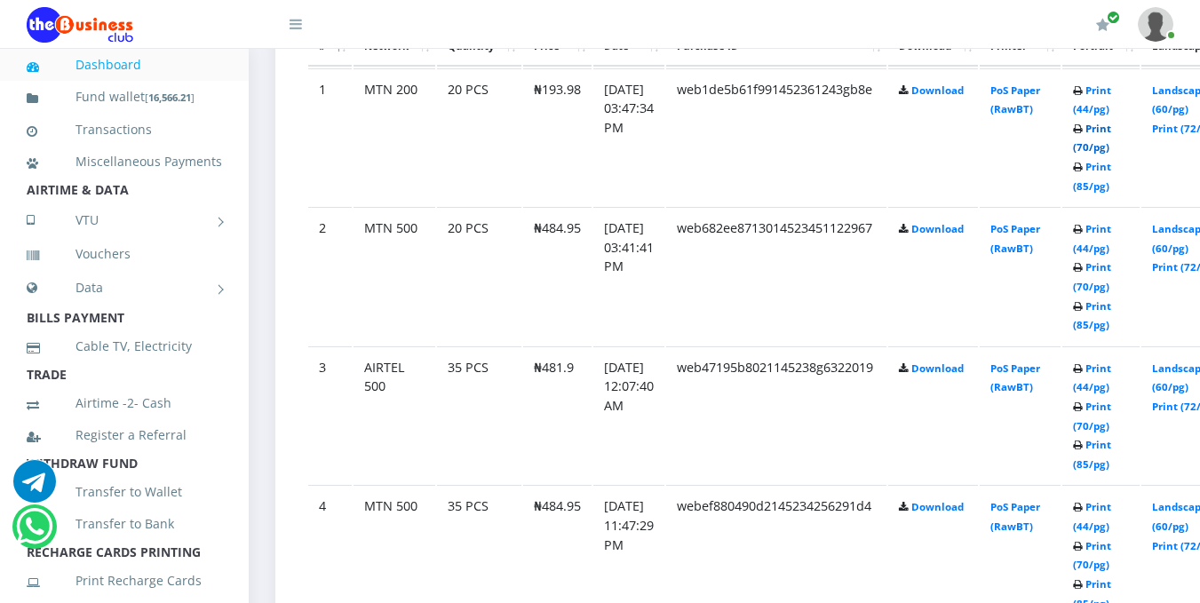
click at [1111, 150] on link "Print (70/pg)" at bounding box center [1092, 138] width 38 height 33
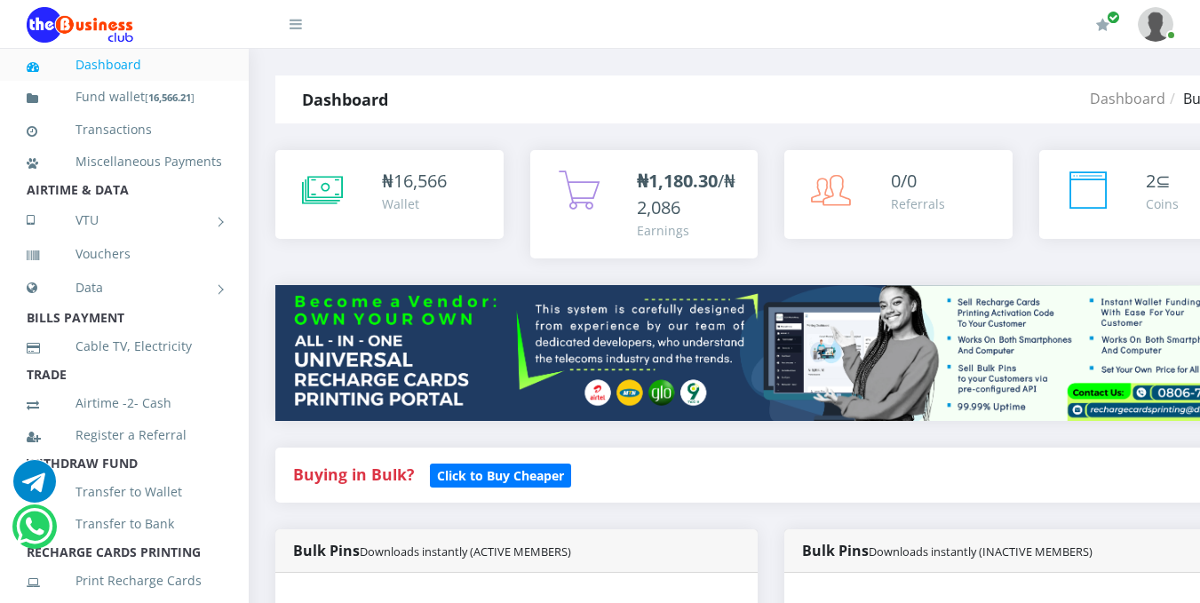
scroll to position [528, 0]
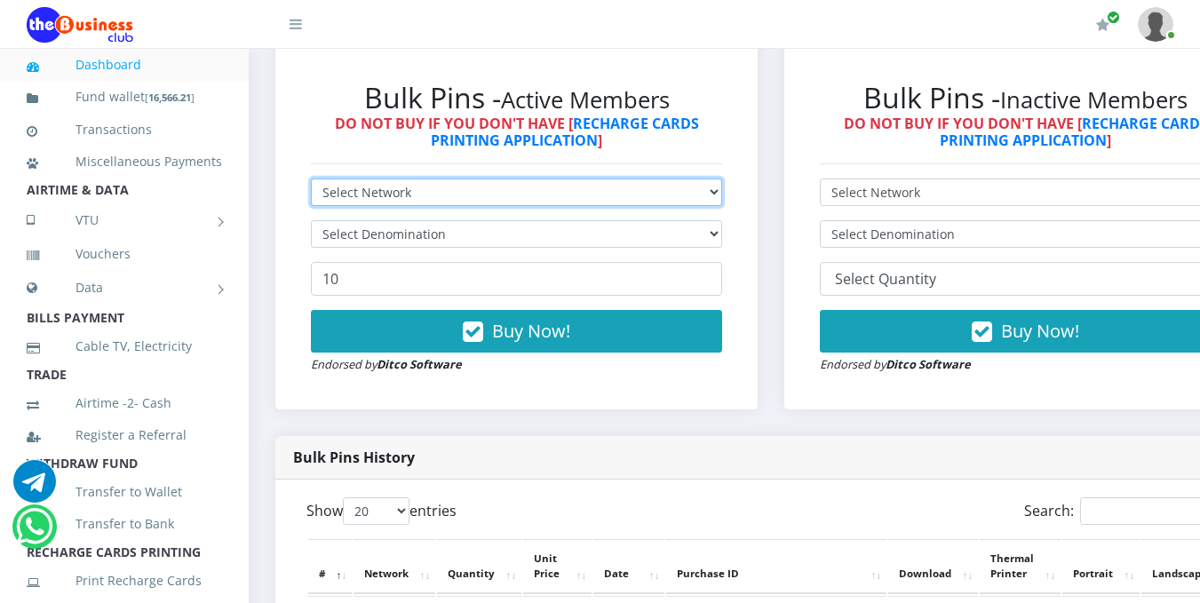
click at [721, 192] on select "Select Network MTN Globacom 9Mobile Airtel" at bounding box center [516, 193] width 411 height 28
select select "Glo"
click at [311, 181] on select "Select Network MTN Globacom 9Mobile Airtel" at bounding box center [516, 193] width 411 height 28
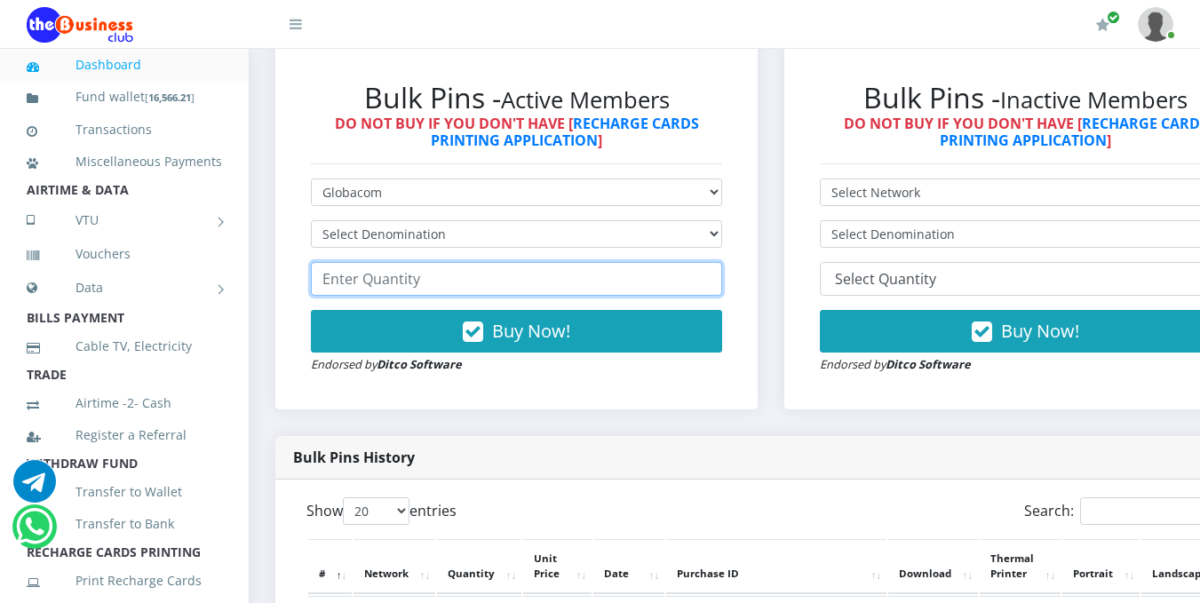
click at [580, 266] on input "number" at bounding box center [516, 279] width 411 height 34
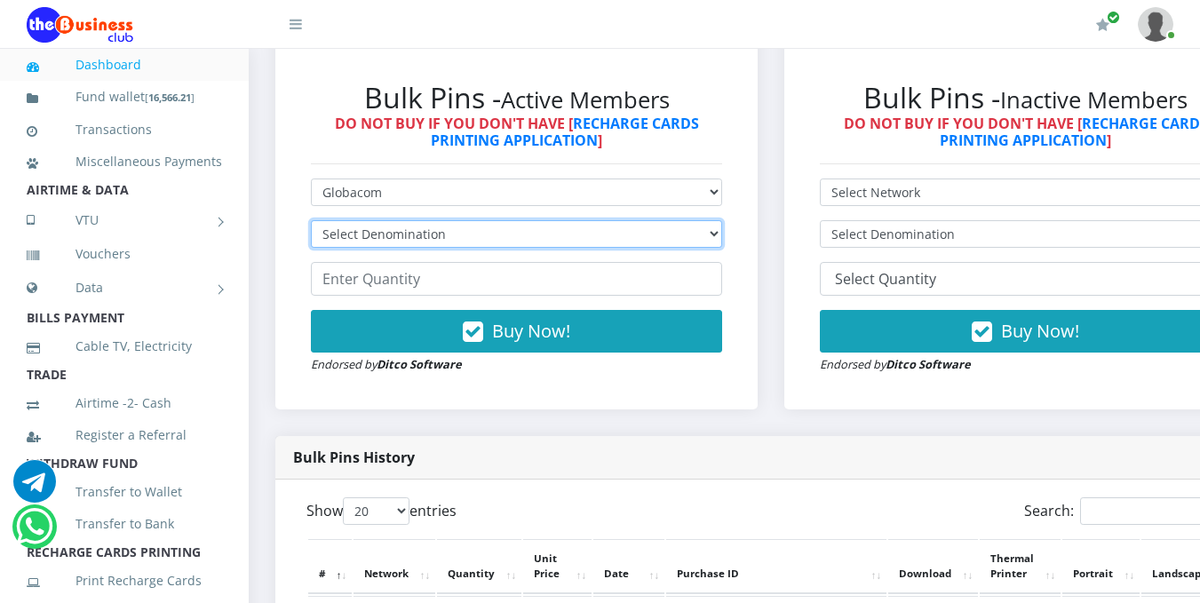
click at [722, 236] on select "Select Denomination Glo NGN100 - ₦96.55 Glo NGN200 - ₦193.10 Glo NGN500 - ₦482.…" at bounding box center [516, 234] width 411 height 28
select select "482.75-500"
click at [311, 223] on select "Select Denomination Glo NGN100 - ₦96.55 Glo NGN200 - ₦193.10 Glo NGN500 - ₦482.…" at bounding box center [516, 234] width 411 height 28
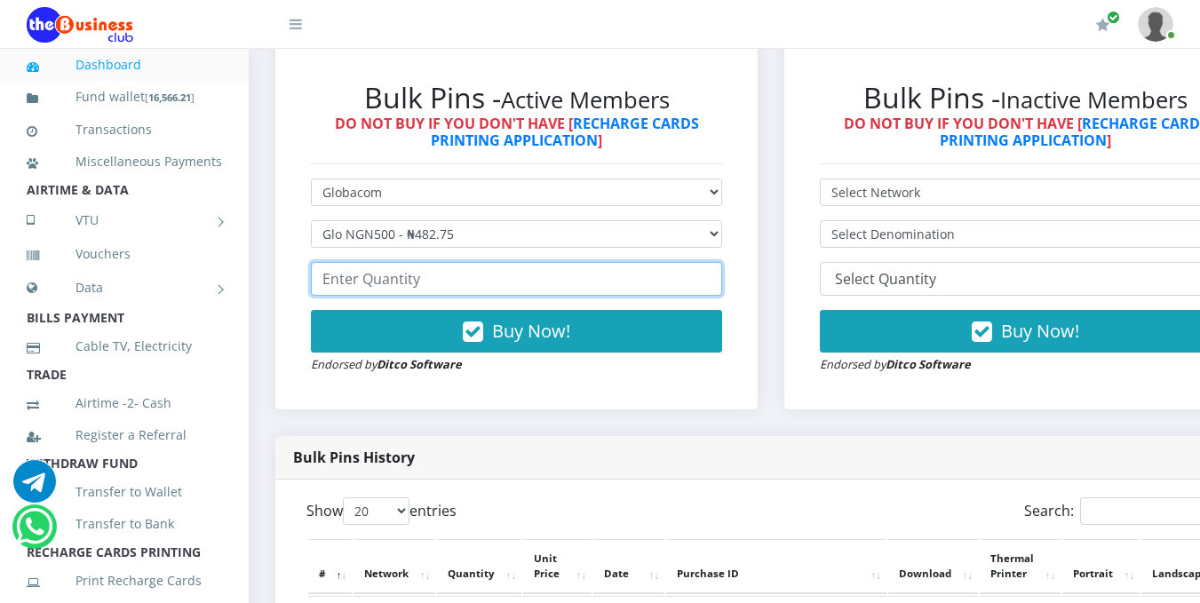
click at [483, 287] on input "number" at bounding box center [516, 279] width 411 height 34
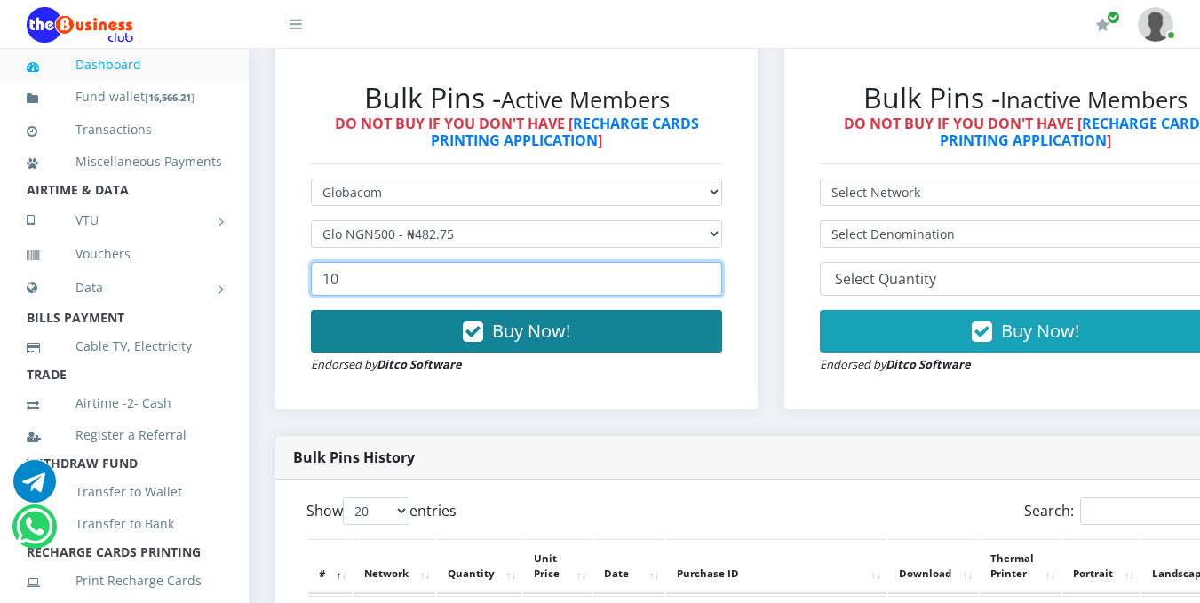
type input "10"
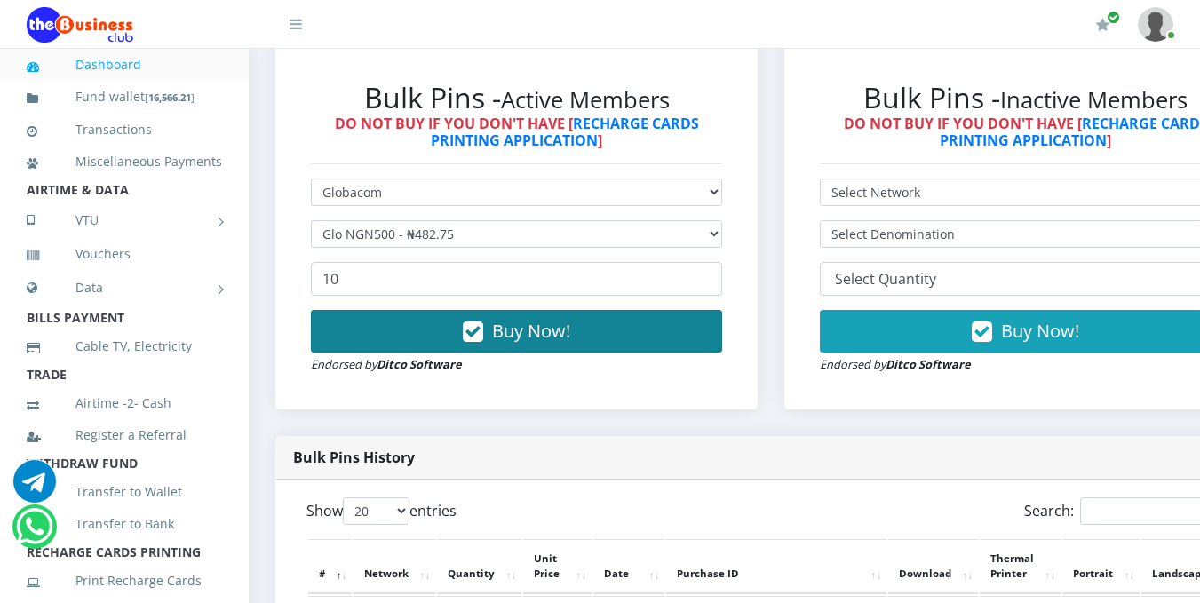
click at [529, 349] on button "Buy Now!" at bounding box center [516, 331] width 411 height 43
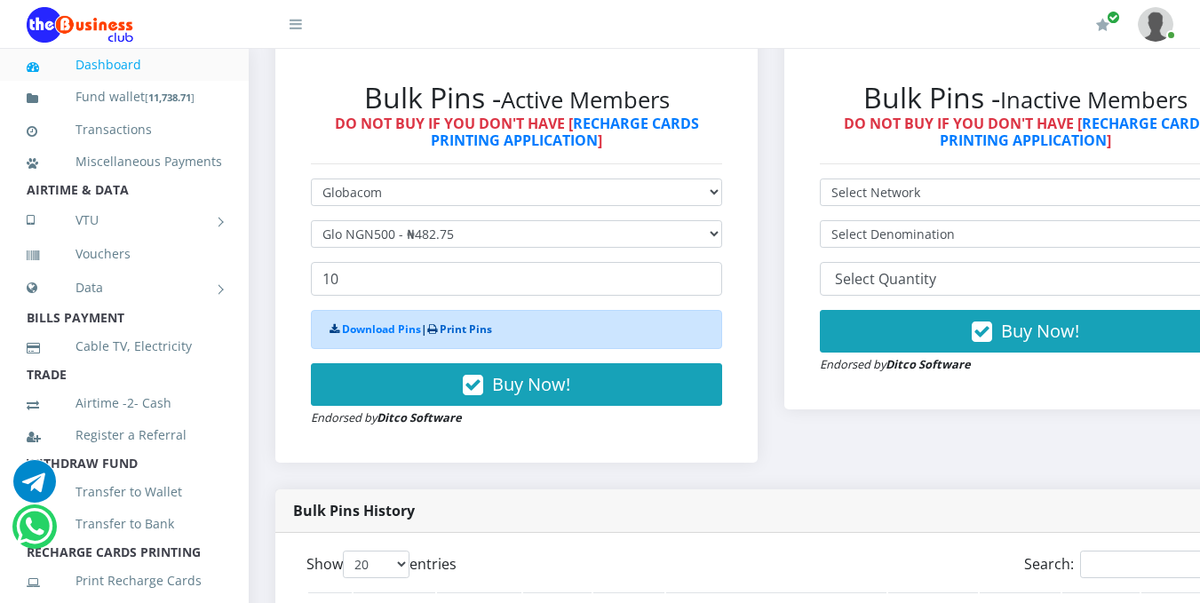
click at [478, 332] on link "Print Pins" at bounding box center [466, 329] width 52 height 15
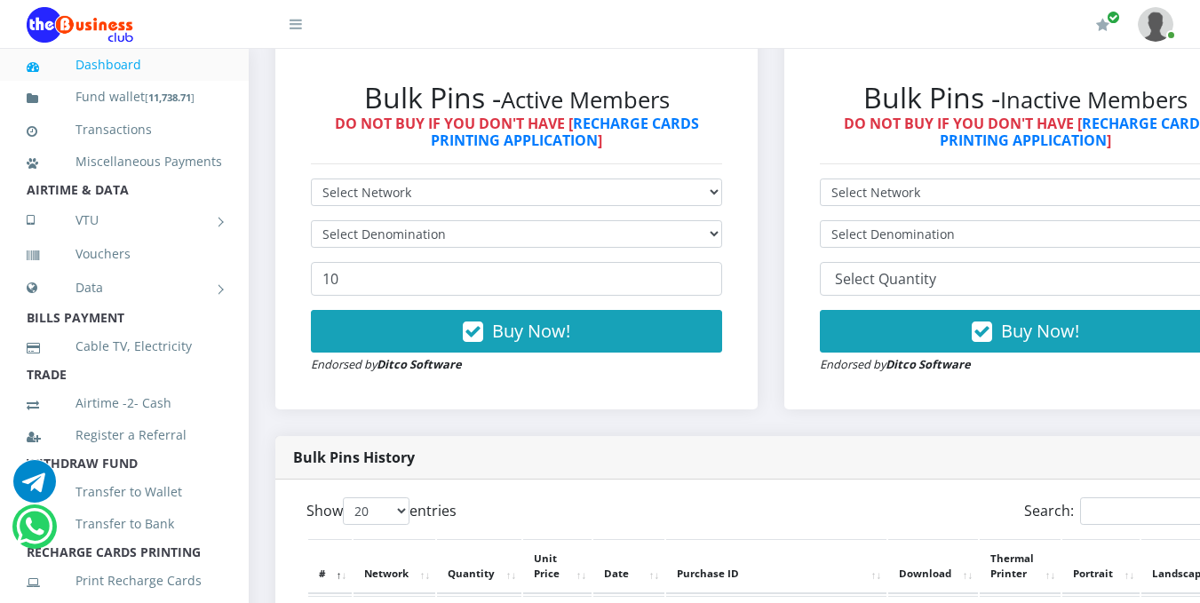
scroll to position [1055, 0]
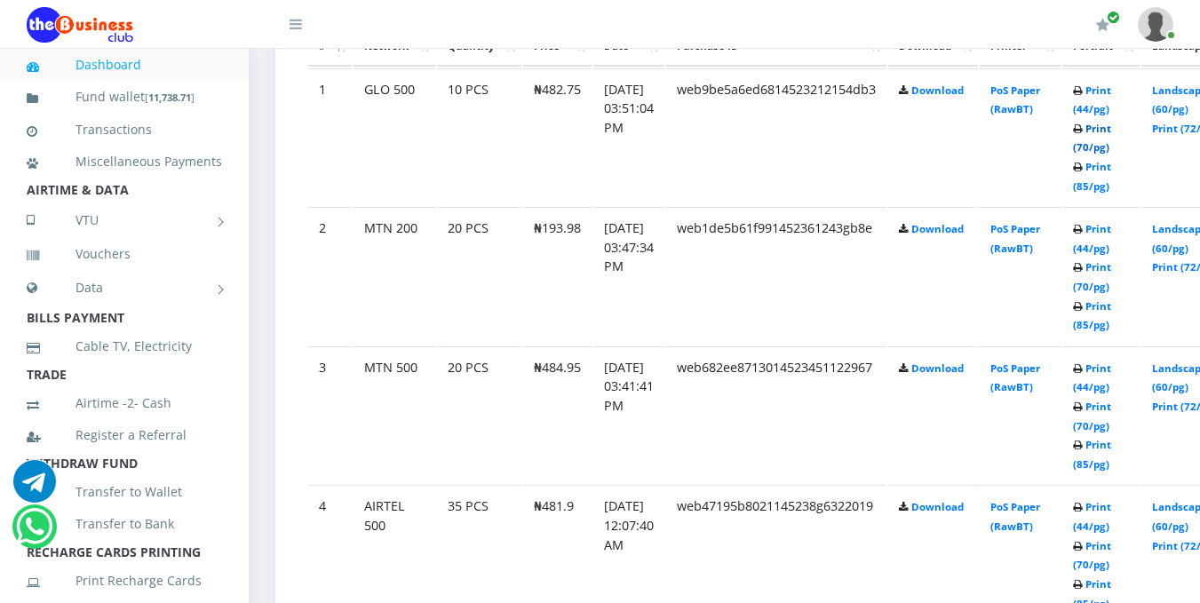
click at [1107, 152] on link "Print (70/pg)" at bounding box center [1092, 138] width 38 height 33
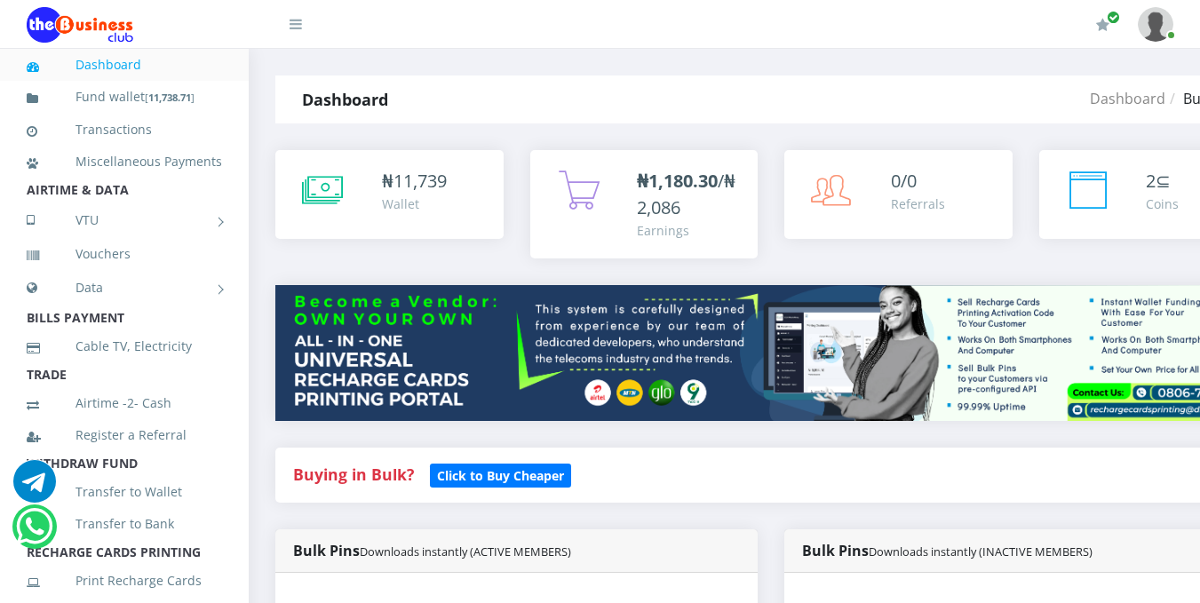
scroll to position [528, 0]
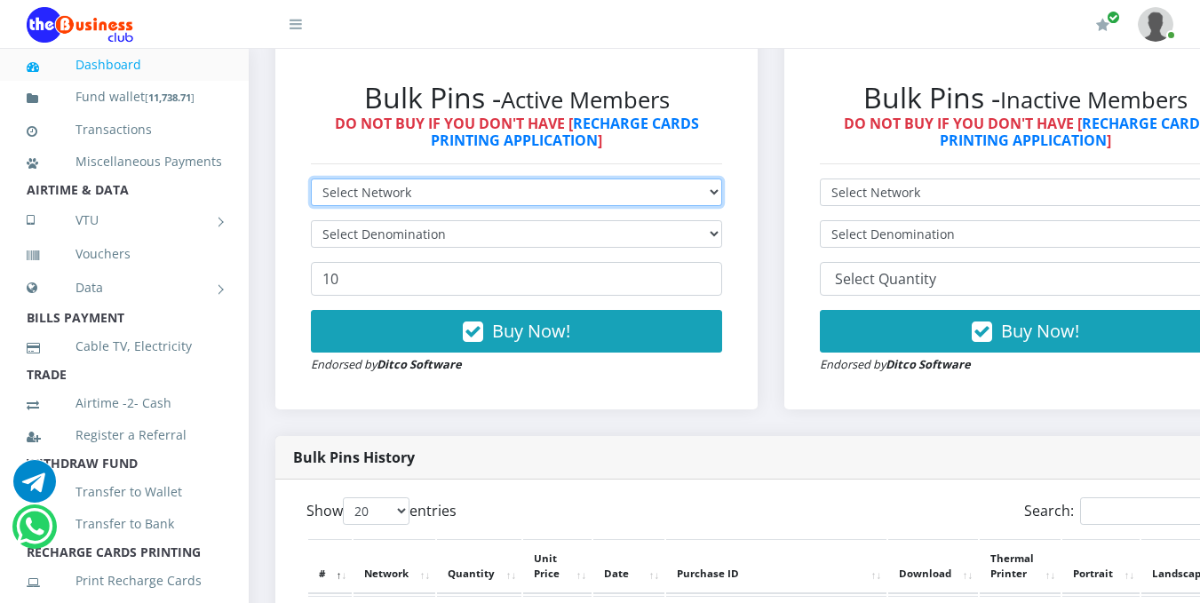
click at [720, 194] on select "Select Network MTN Globacom 9Mobile Airtel" at bounding box center [516, 193] width 411 height 28
select select "MTN"
click at [311, 181] on select "Select Network MTN Globacom 9Mobile Airtel" at bounding box center [516, 193] width 411 height 28
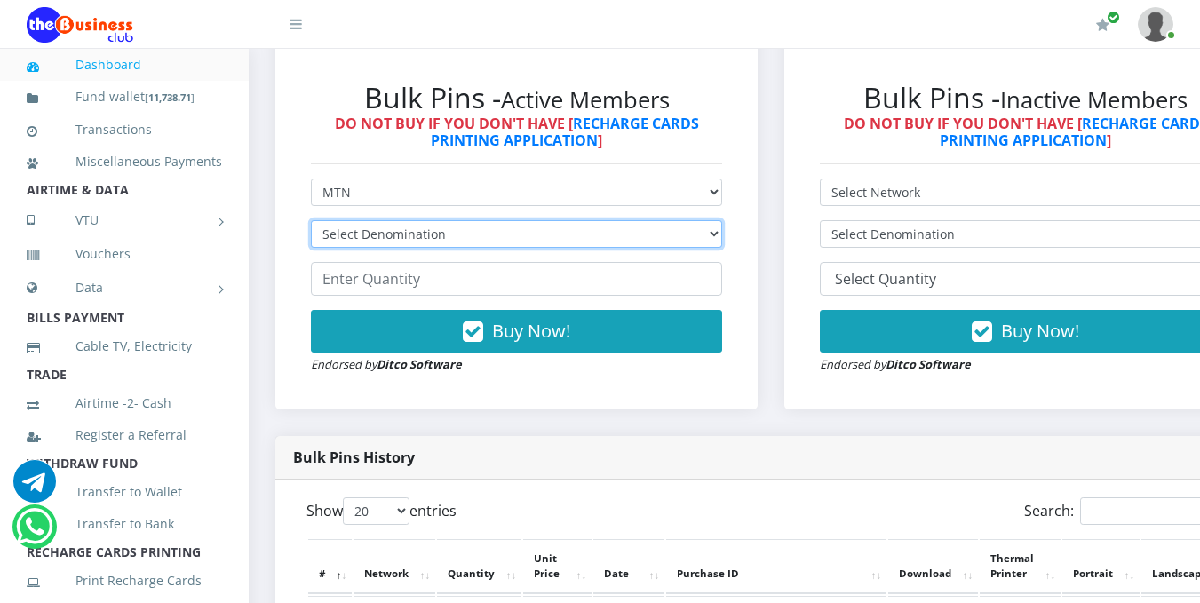
click at [717, 233] on select "Select Denomination MTN NGN100 - ₦96.99 MTN NGN200 - ₦193.98 MTN NGN400 - ₦387.…" at bounding box center [516, 234] width 411 height 28
select select "484.95-500"
click at [311, 223] on select "Select Denomination MTN NGN100 - ₦96.99 MTN NGN200 - ₦193.98 MTN NGN400 - ₦387.…" at bounding box center [516, 234] width 411 height 28
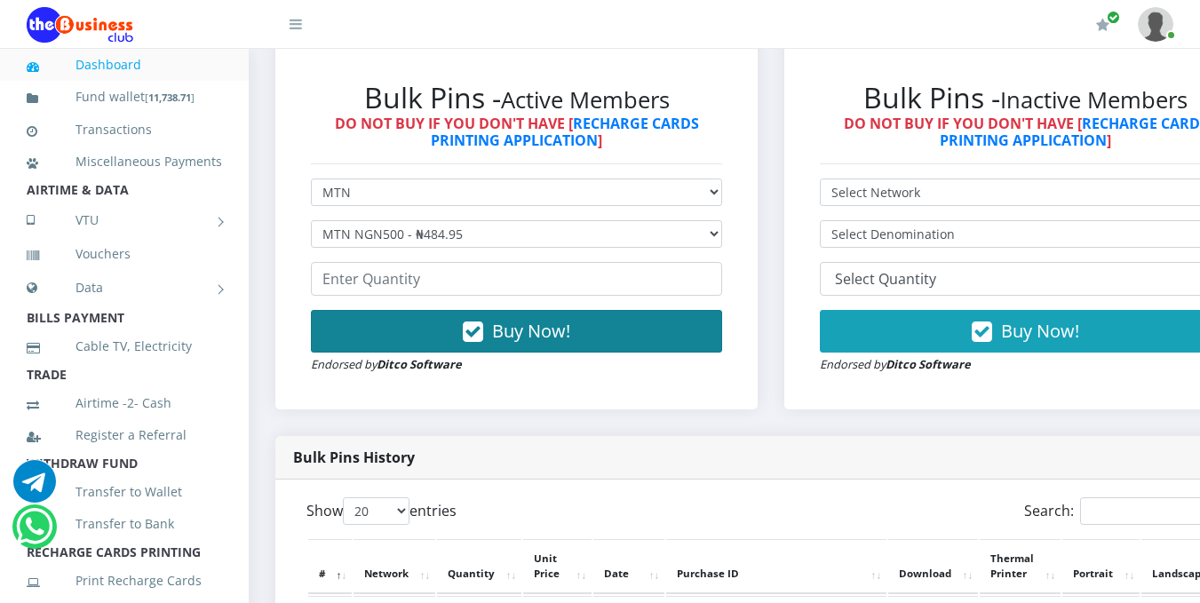
click at [511, 341] on span "Buy Now!" at bounding box center [531, 331] width 78 height 24
click at [521, 340] on span "Buy Now!" at bounding box center [531, 331] width 78 height 24
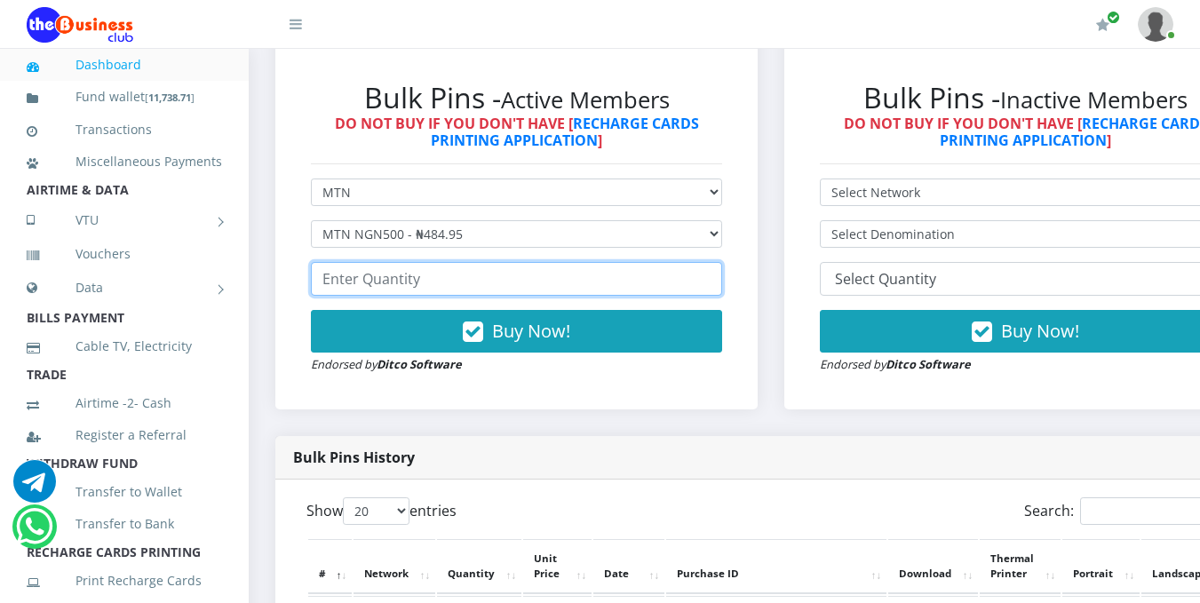
click at [462, 285] on input "number" at bounding box center [516, 279] width 411 height 34
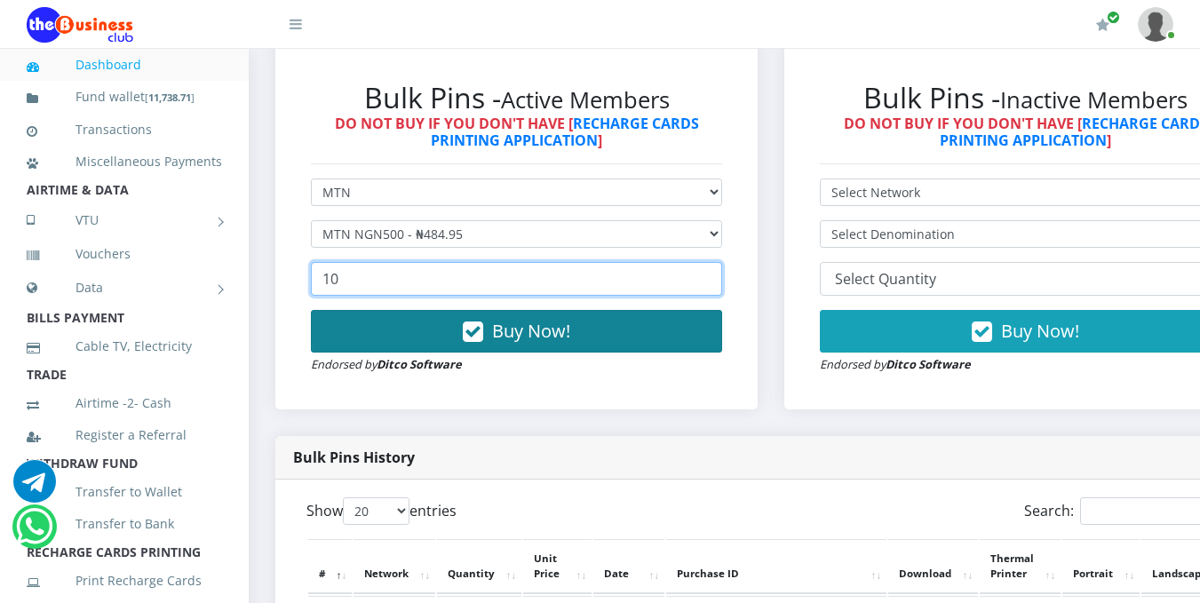
type input "10"
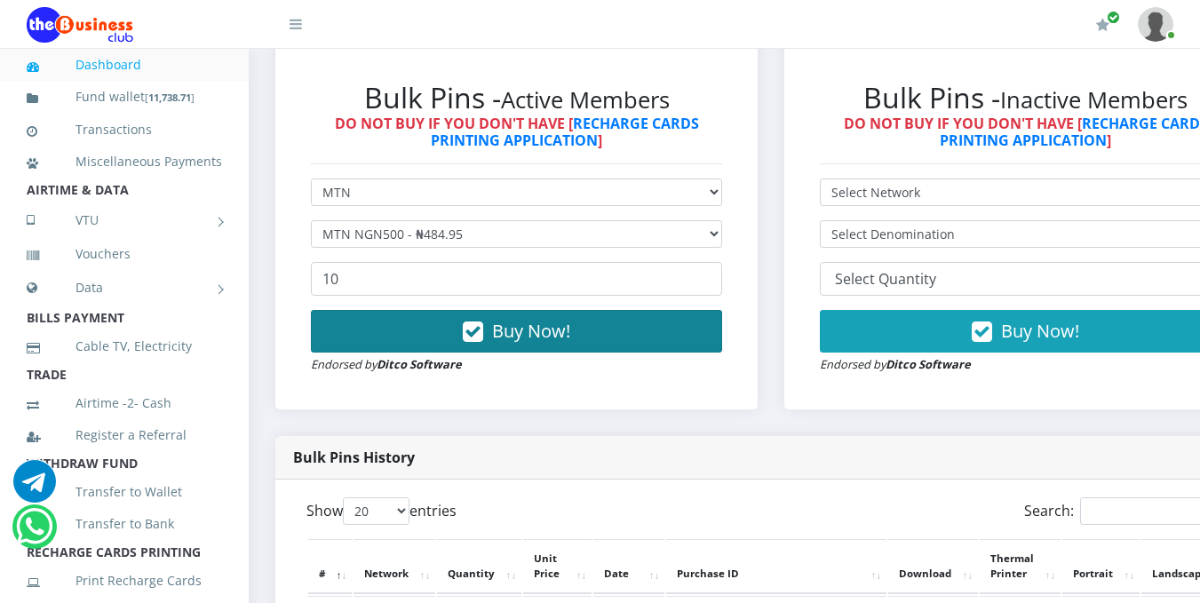
click at [516, 328] on span "Buy Now!" at bounding box center [531, 331] width 78 height 24
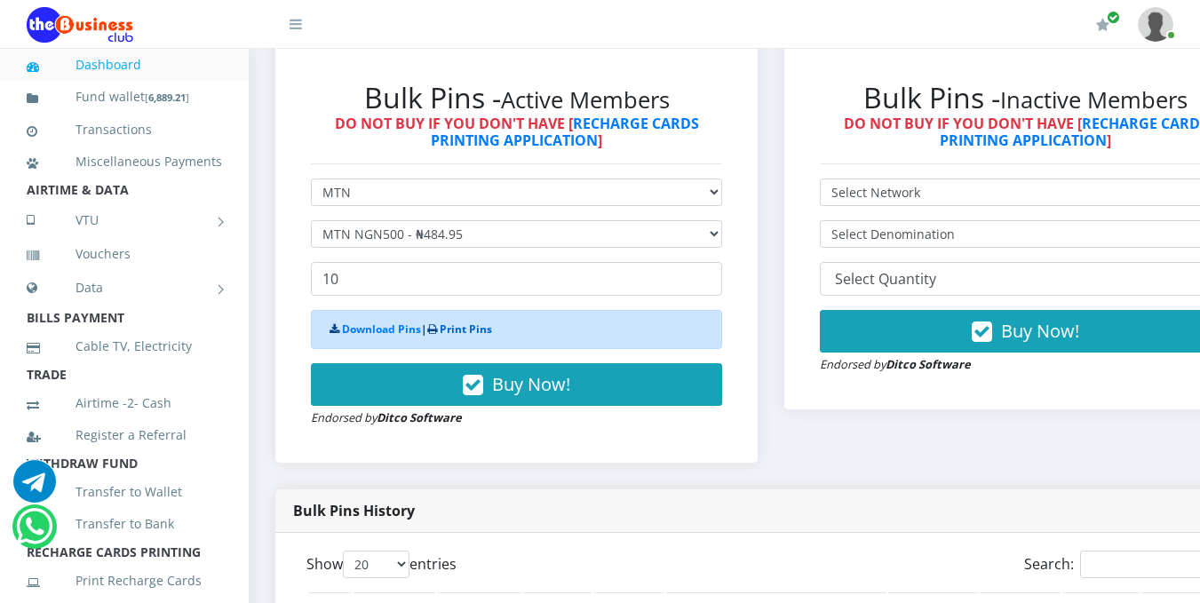
click at [466, 334] on link "Print Pins" at bounding box center [466, 329] width 52 height 15
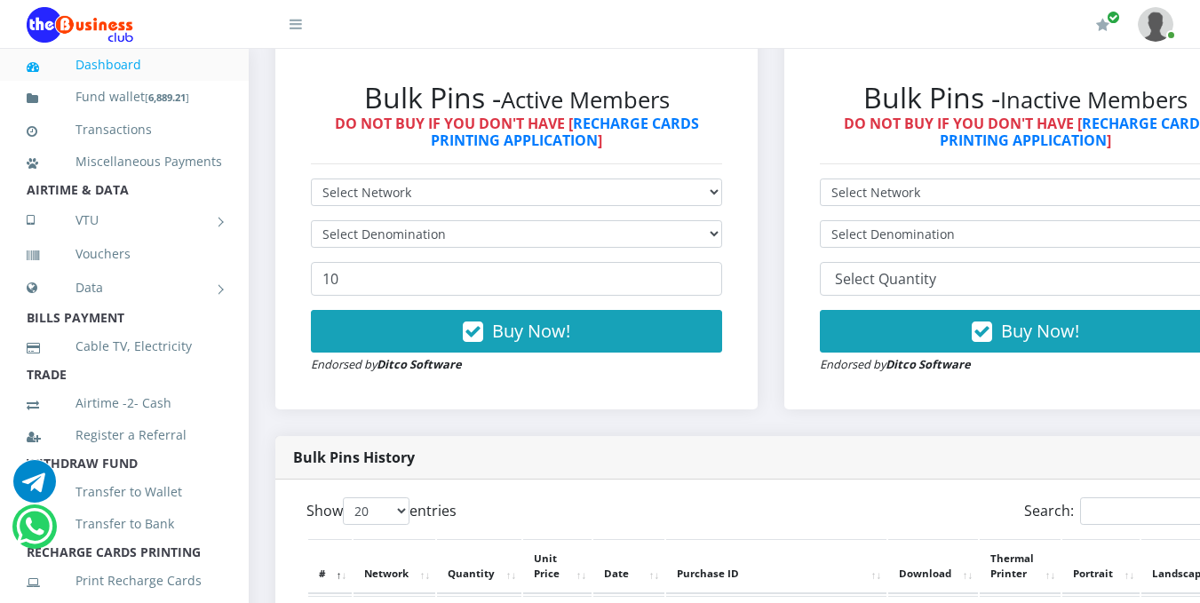
scroll to position [1055, 0]
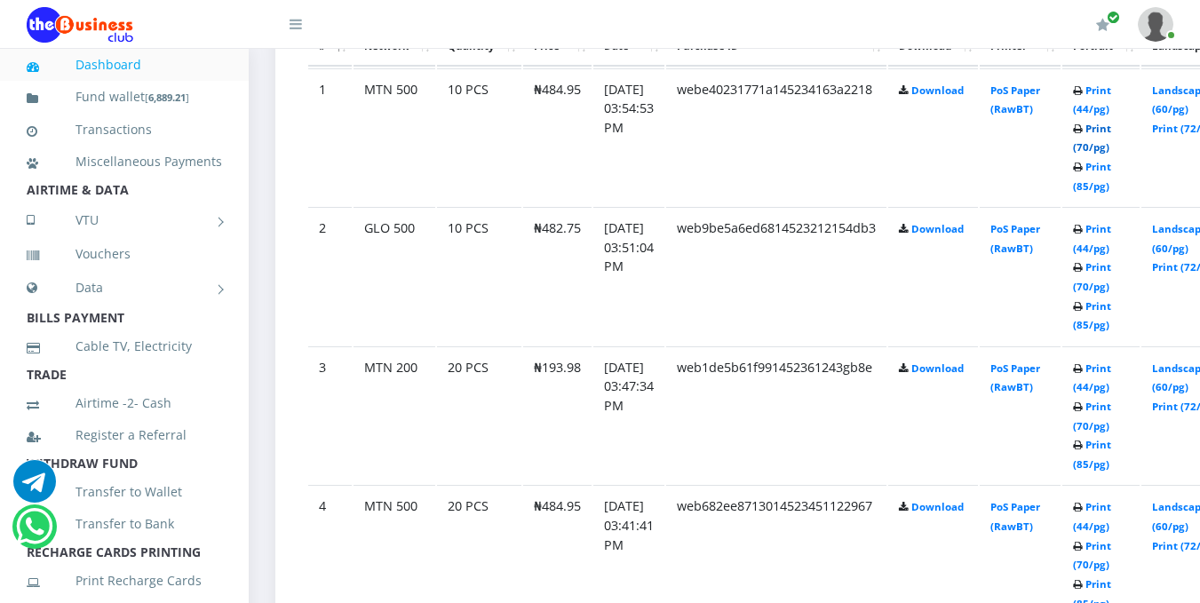
click at [1111, 154] on link "Print (70/pg)" at bounding box center [1092, 138] width 38 height 33
